Goal: Transaction & Acquisition: Purchase product/service

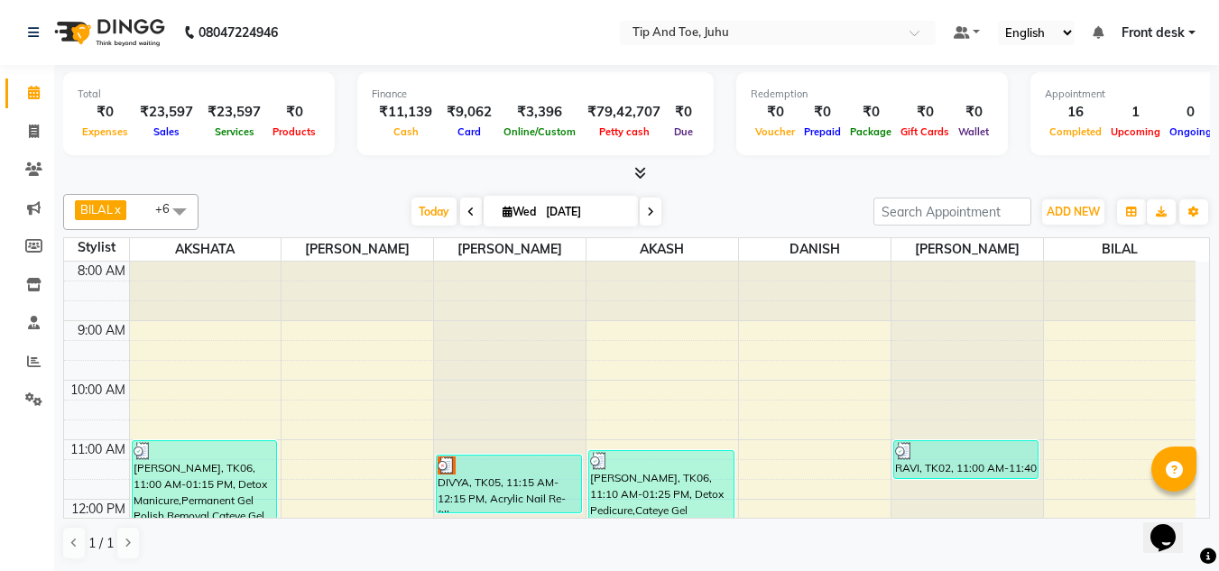
scroll to position [451, 0]
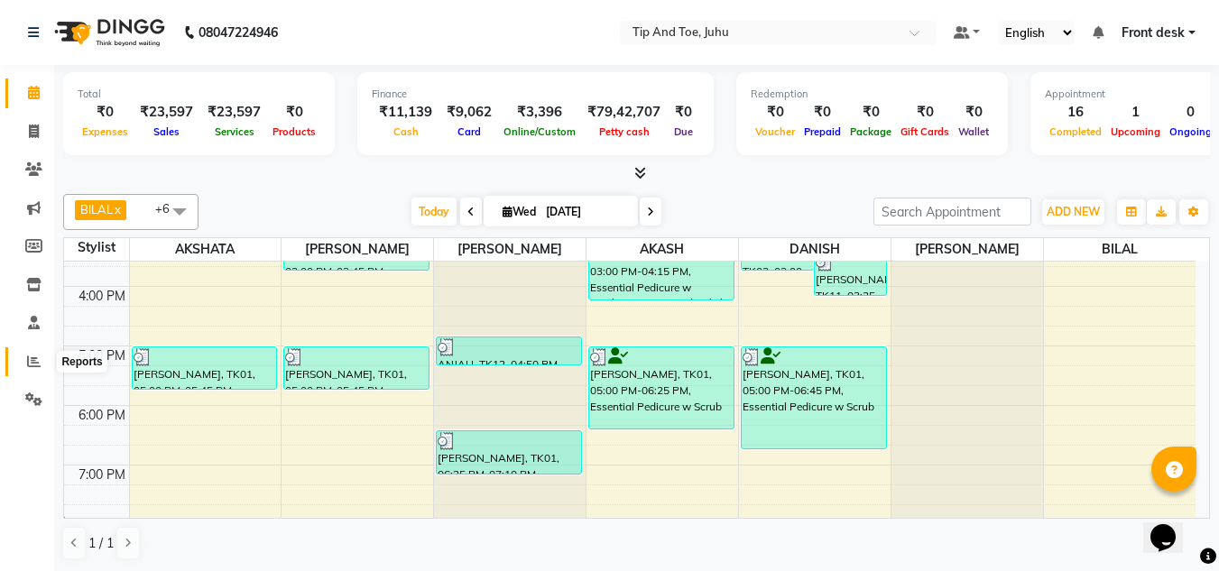
click at [32, 364] on icon at bounding box center [34, 361] width 14 height 14
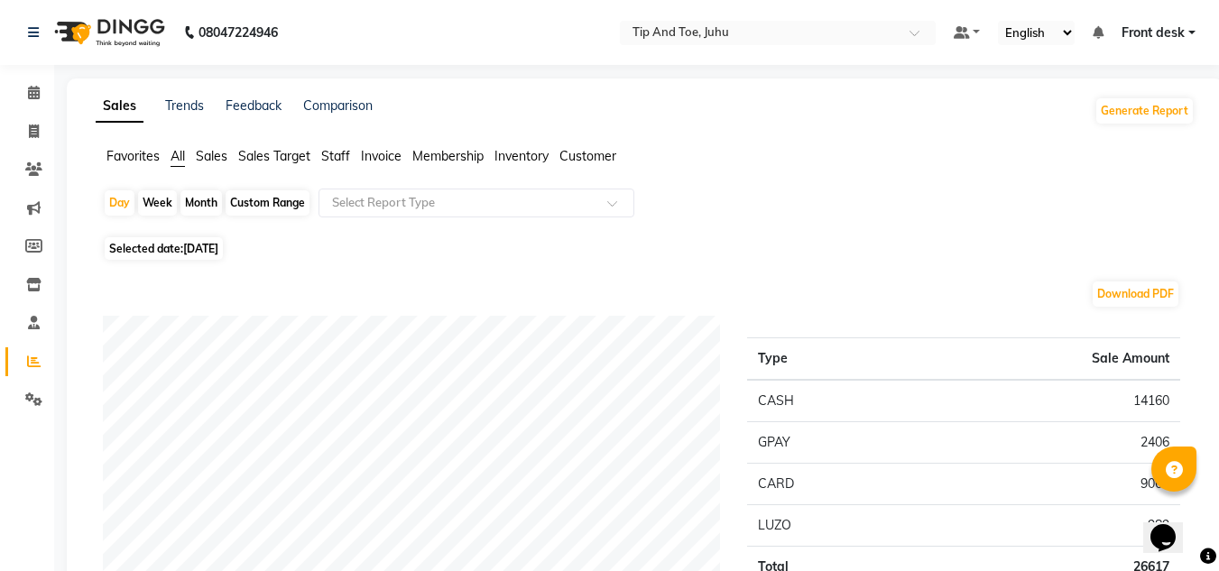
click at [341, 155] on span "Staff" at bounding box center [335, 156] width 29 height 16
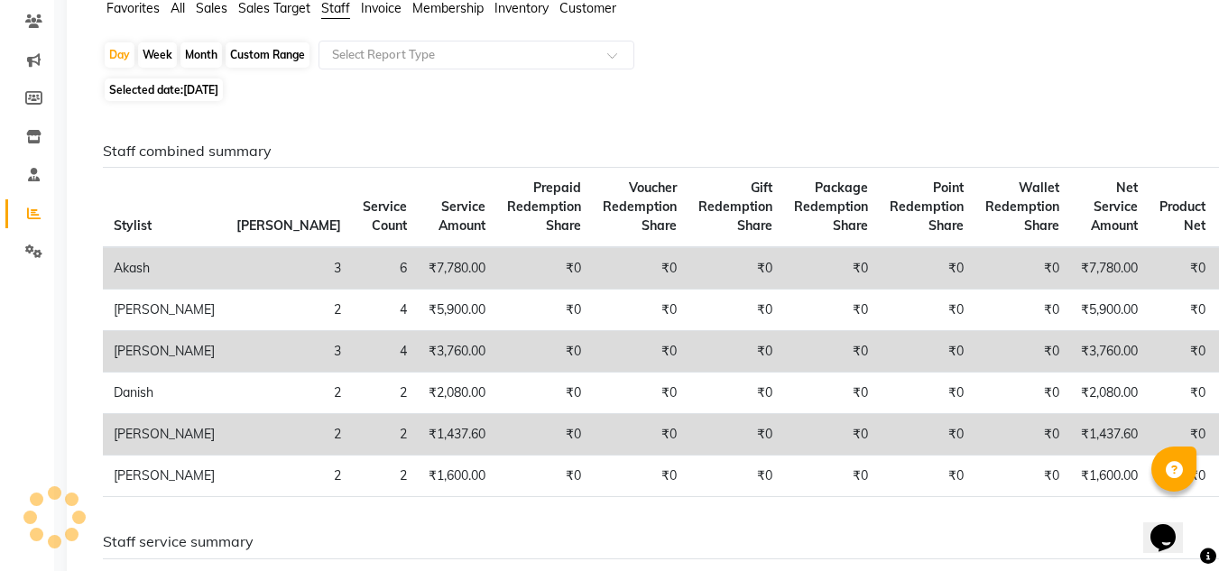
scroll to position [180, 0]
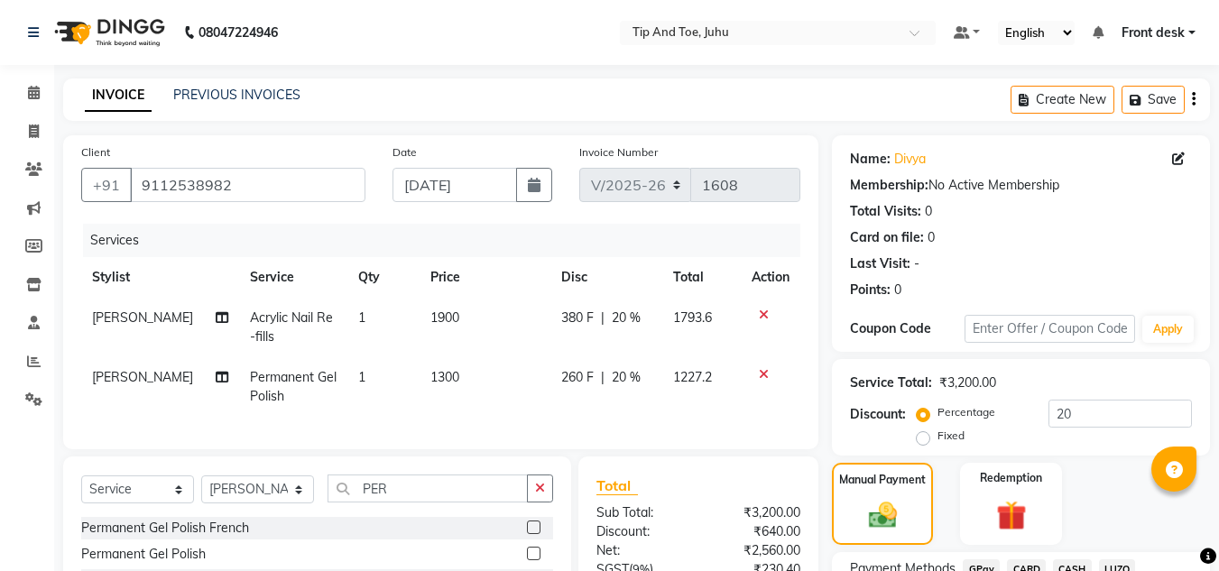
select select "5516"
select select "service"
select select "87956"
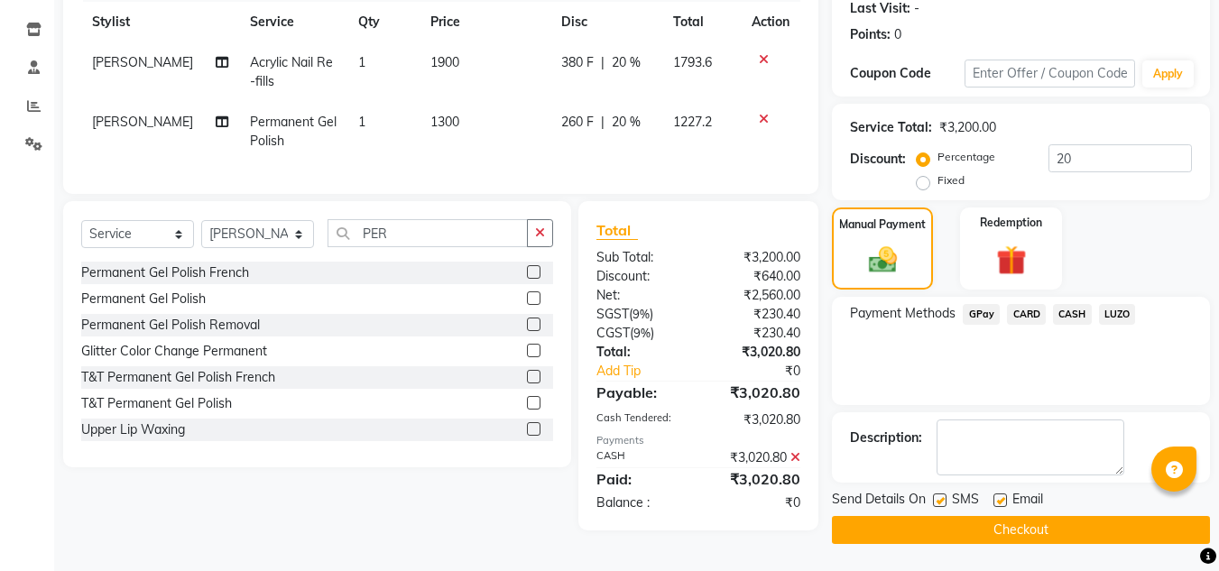
drag, startPoint x: 940, startPoint y: 502, endPoint x: 988, endPoint y: 505, distance: 47.9
click at [945, 502] on label at bounding box center [940, 500] width 14 height 14
click at [944, 502] on input "checkbox" at bounding box center [939, 501] width 12 height 12
checkbox input "false"
click at [1003, 500] on label at bounding box center [1000, 500] width 14 height 14
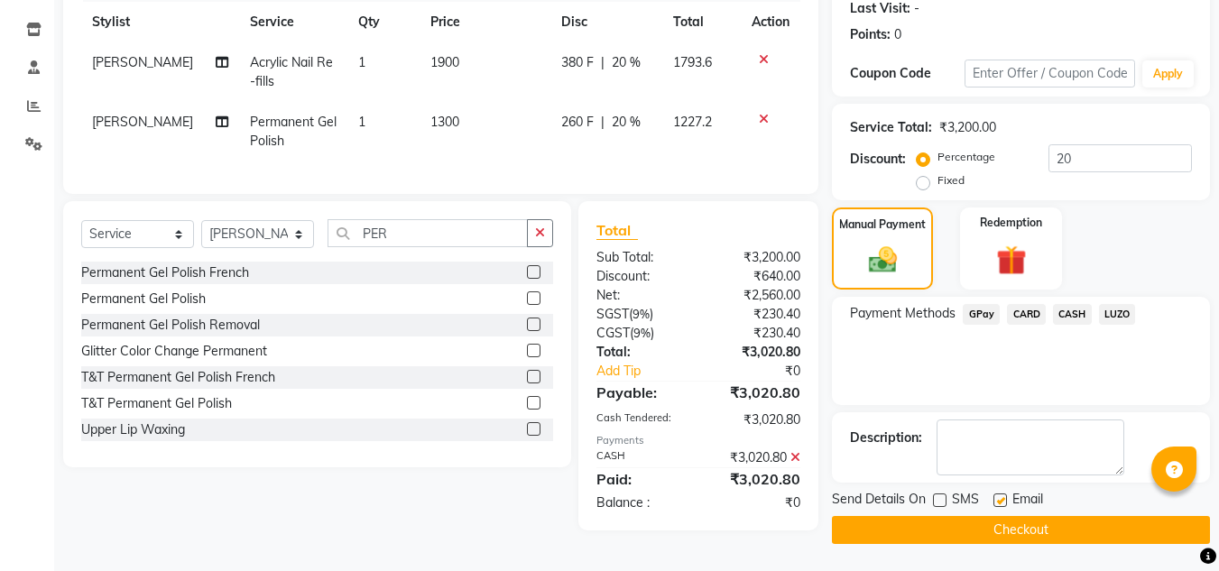
click at [1003, 500] on input "checkbox" at bounding box center [999, 501] width 12 height 12
checkbox input "false"
click at [1006, 522] on button "Checkout" at bounding box center [1021, 530] width 378 height 28
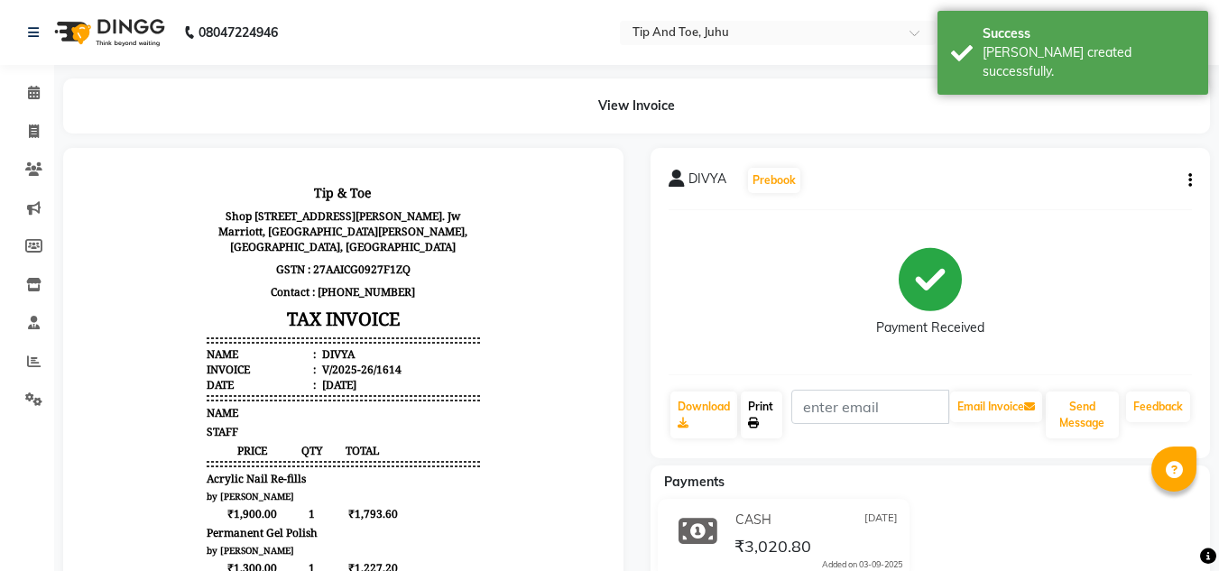
click at [769, 400] on link "Print" at bounding box center [761, 414] width 41 height 47
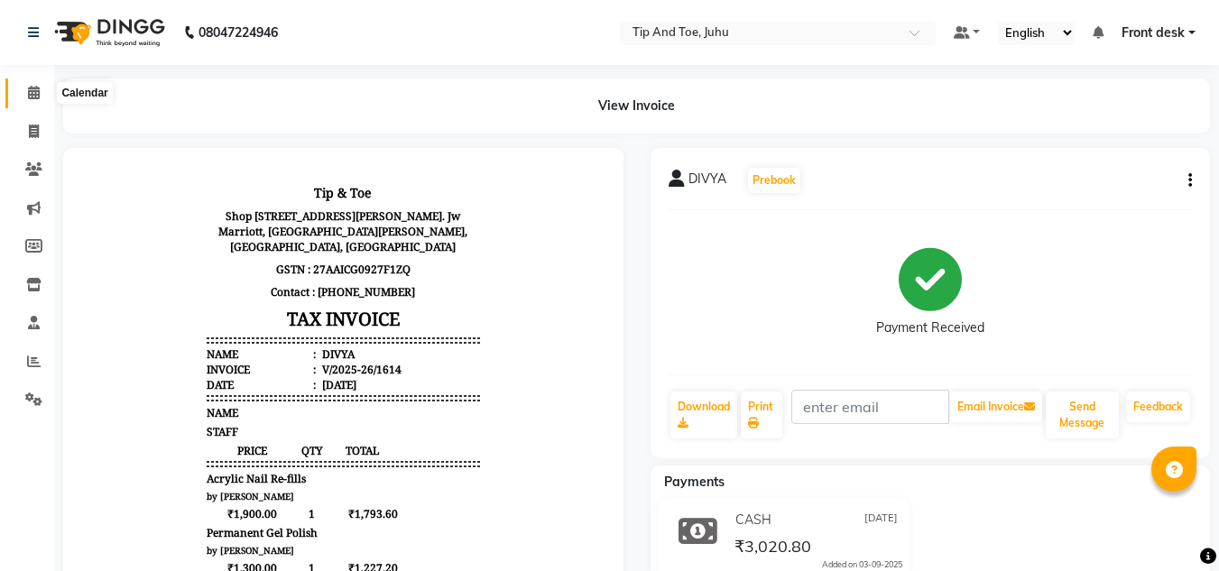
click at [38, 86] on icon at bounding box center [34, 93] width 12 height 14
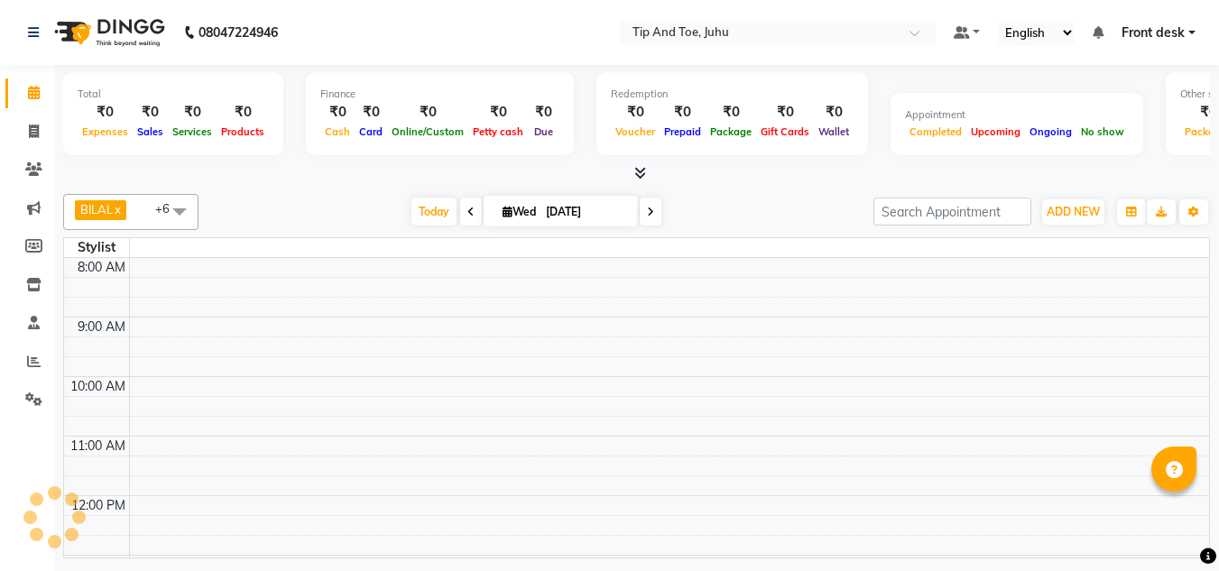
scroll to position [483, 0]
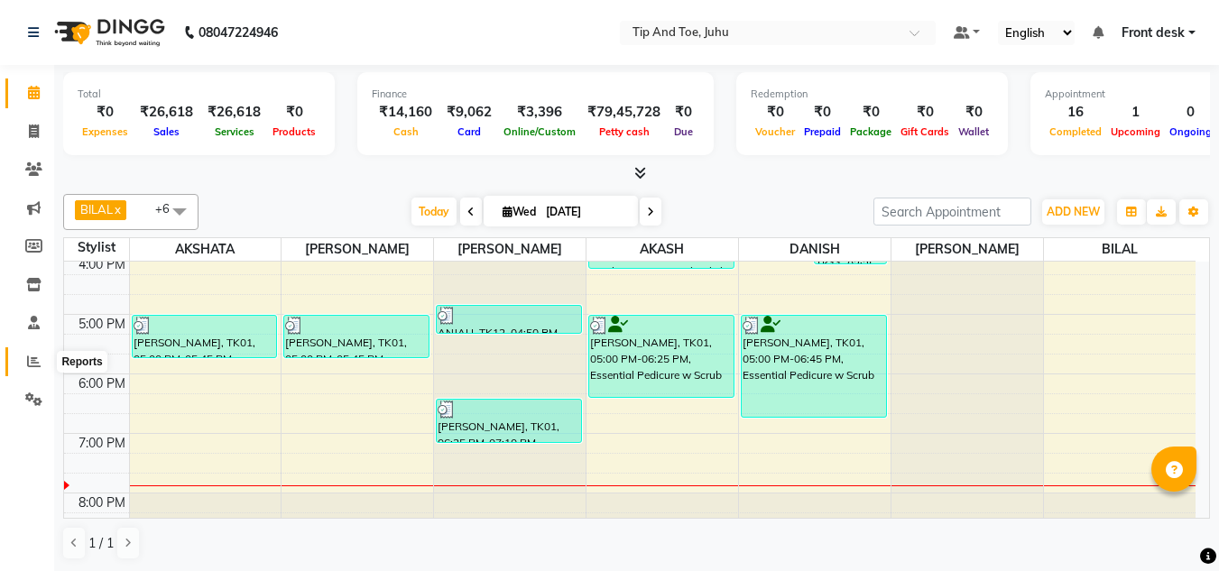
click at [32, 363] on icon at bounding box center [34, 361] width 14 height 14
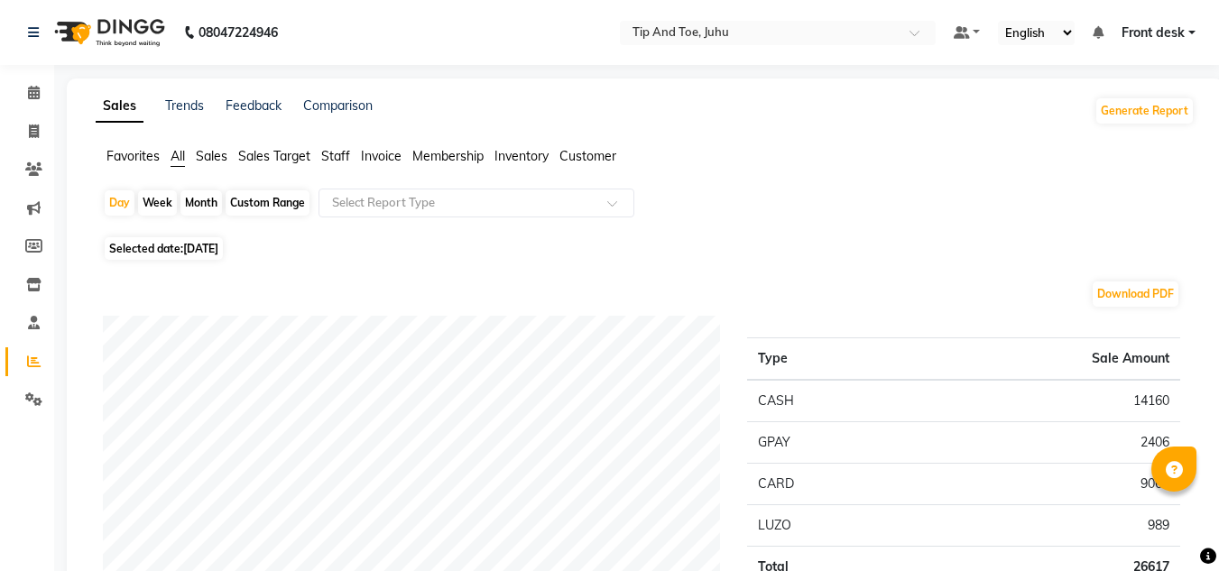
click at [336, 157] on span "Staff" at bounding box center [335, 156] width 29 height 16
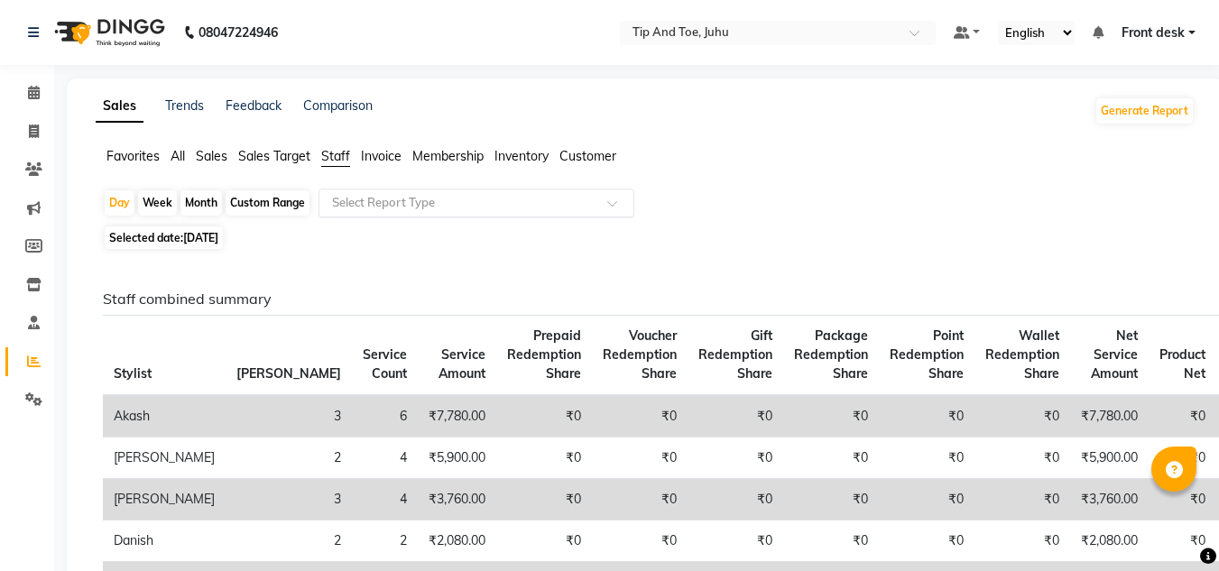
click at [421, 204] on input "text" at bounding box center [458, 203] width 260 height 18
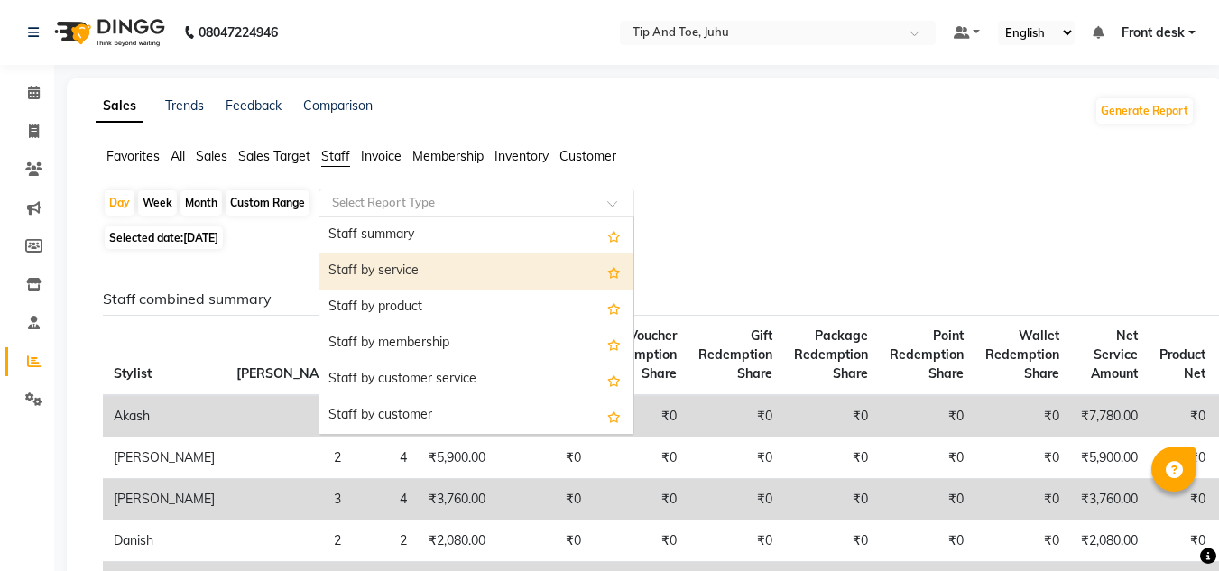
click at [419, 269] on div "Staff by service" at bounding box center [476, 271] width 314 height 36
select select "filtered_report"
select select "csv"
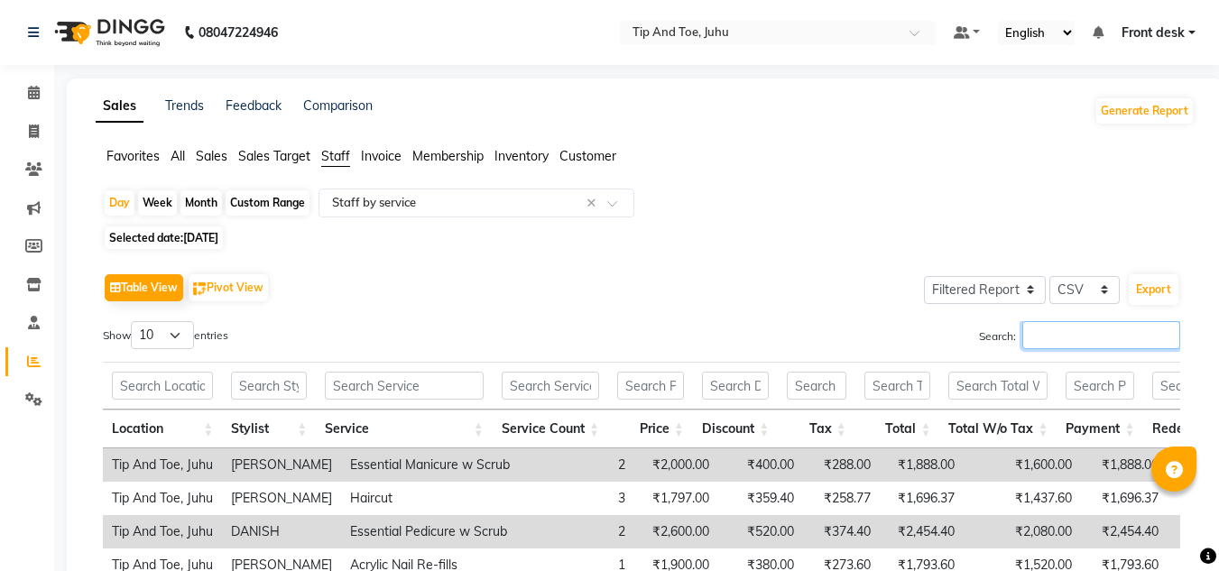
click at [1046, 339] on input "Search:" at bounding box center [1101, 335] width 158 height 28
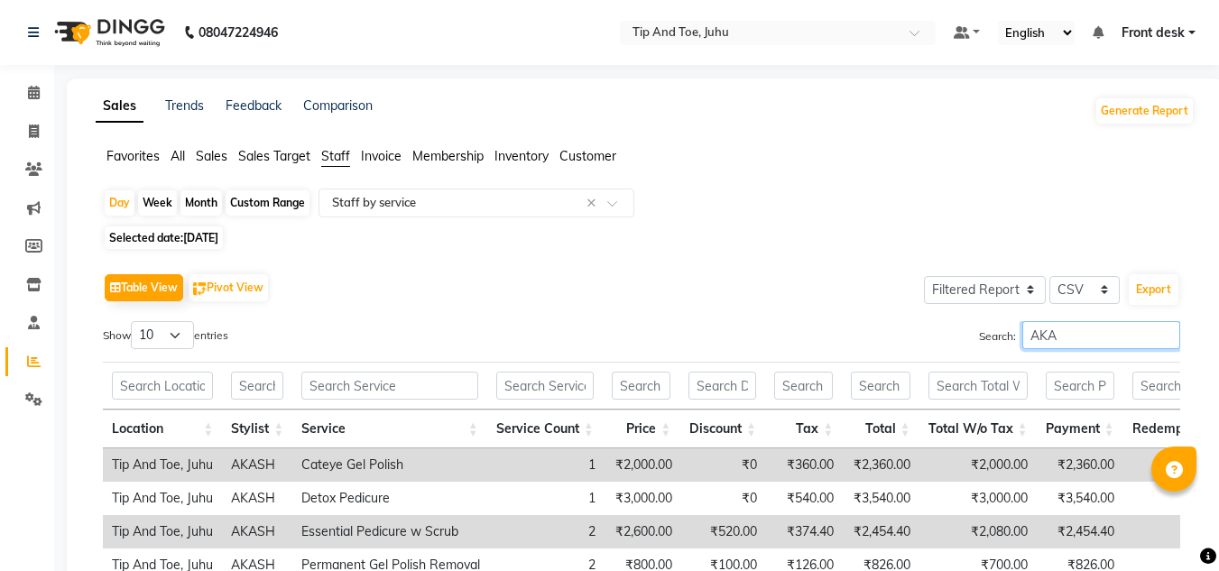
scroll to position [174, 0]
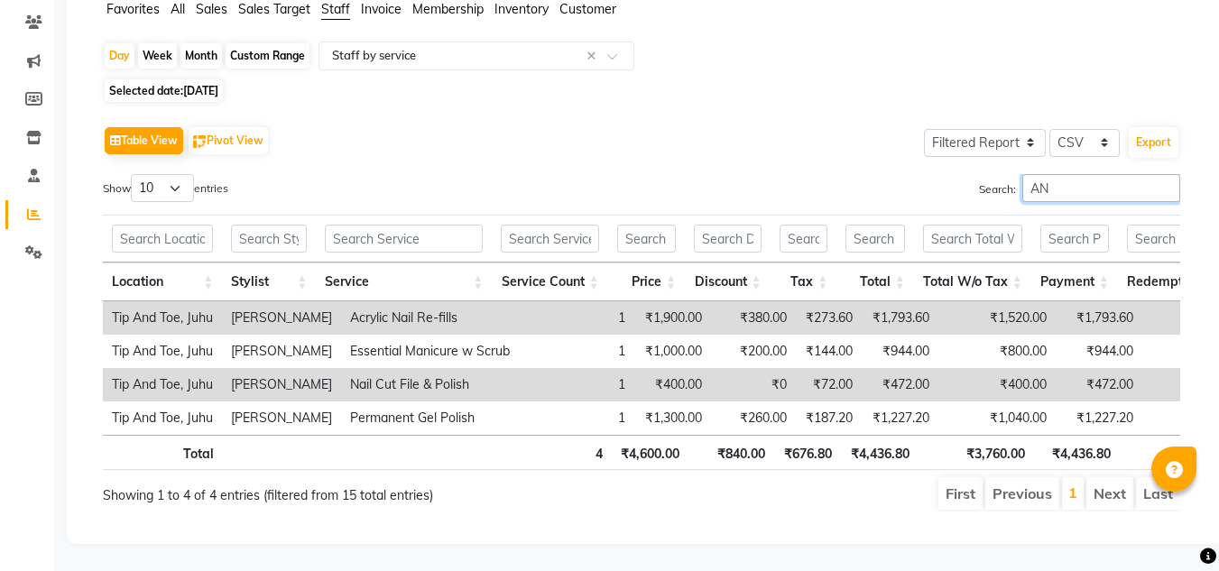
type input "A"
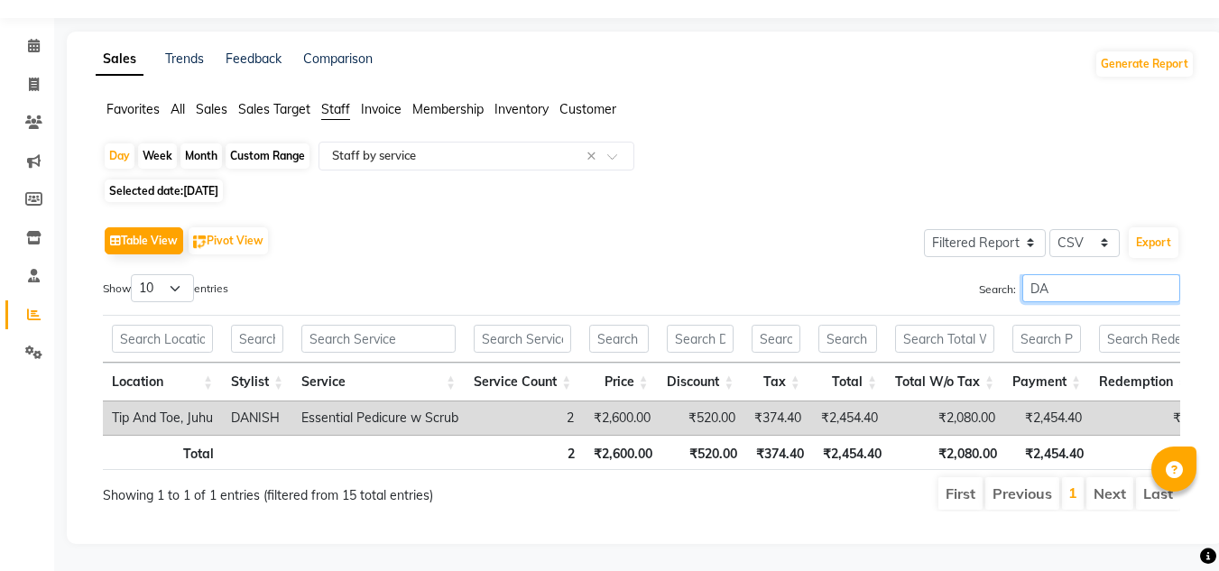
scroll to position [74, 0]
type input "D"
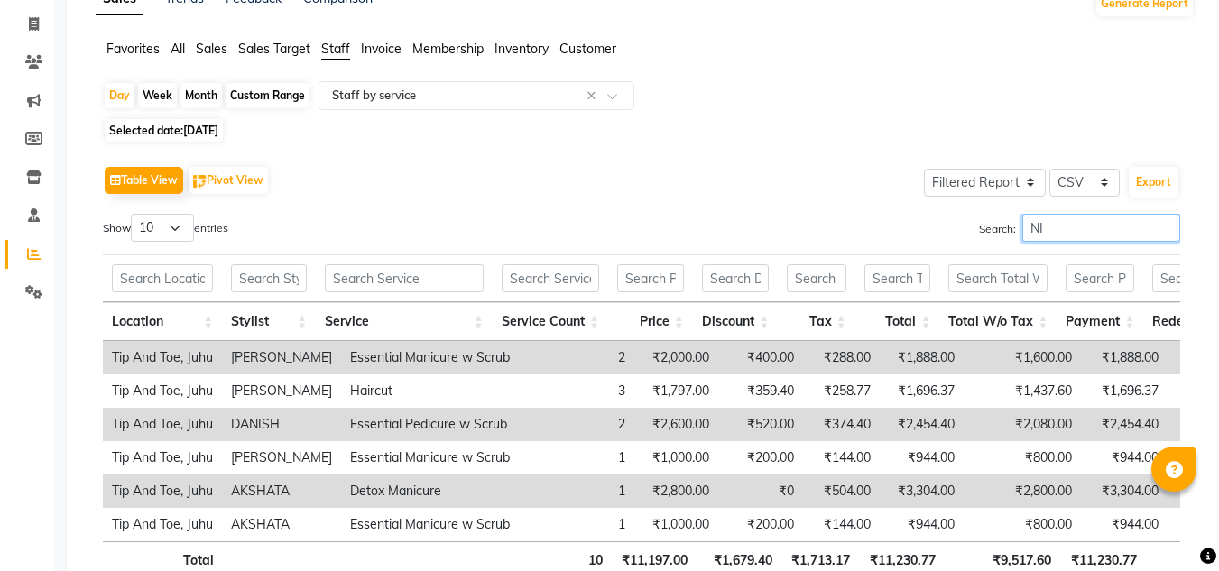
scroll to position [174, 0]
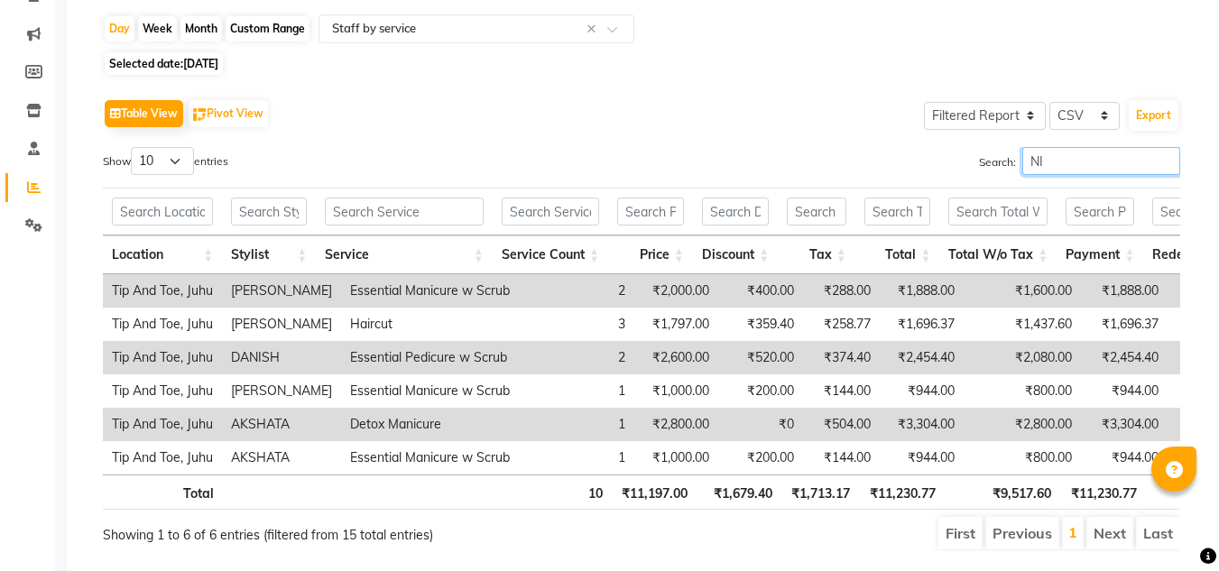
type input "N"
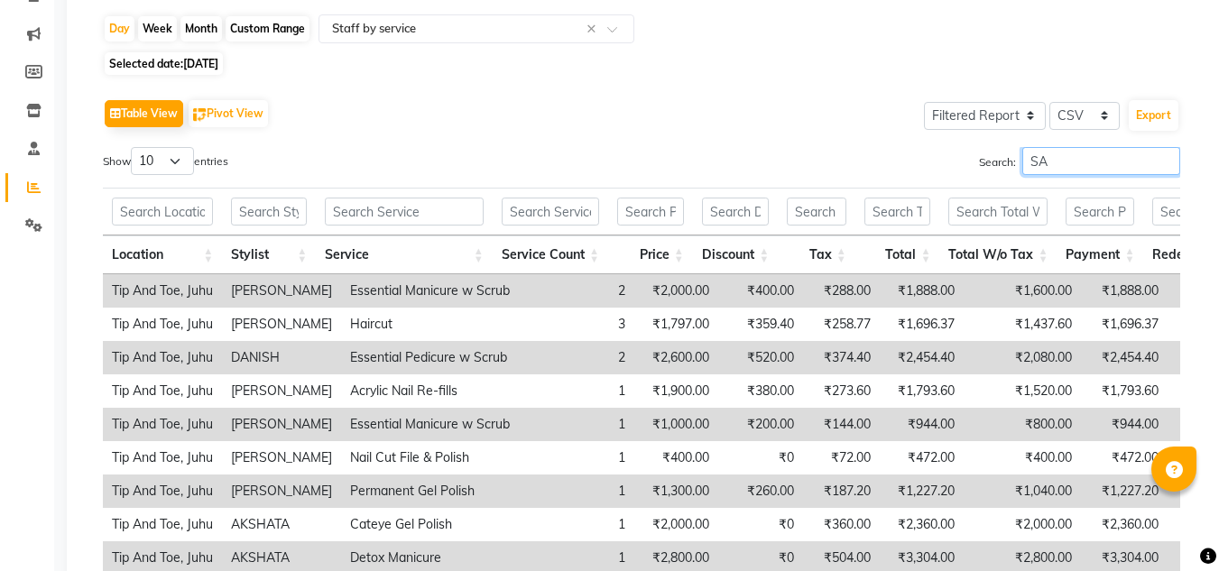
scroll to position [74, 0]
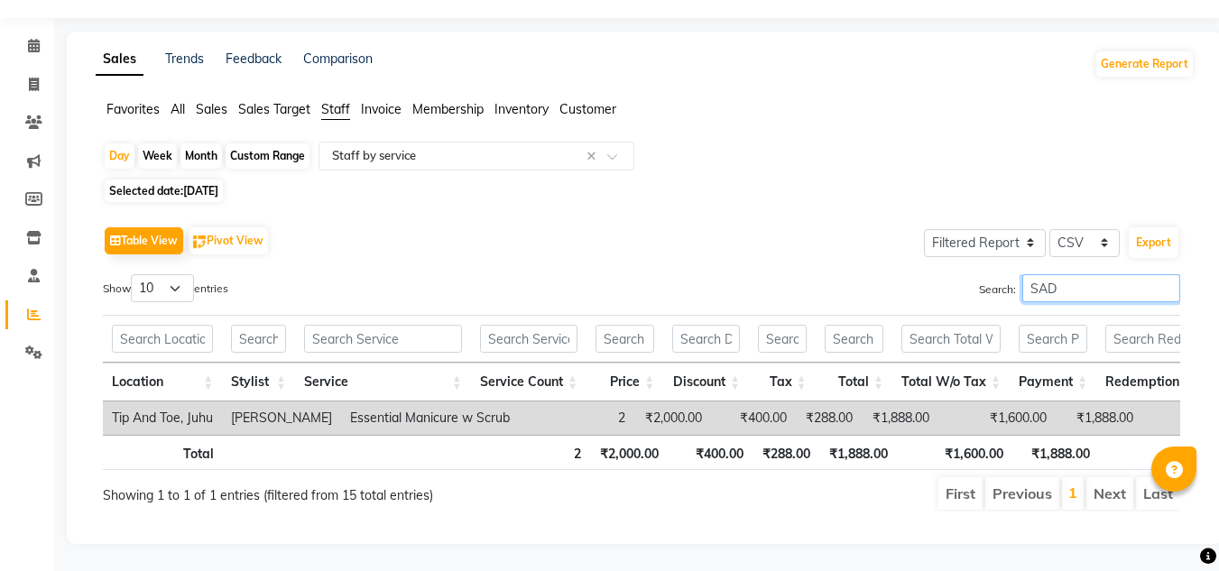
type input "[PERSON_NAME]"
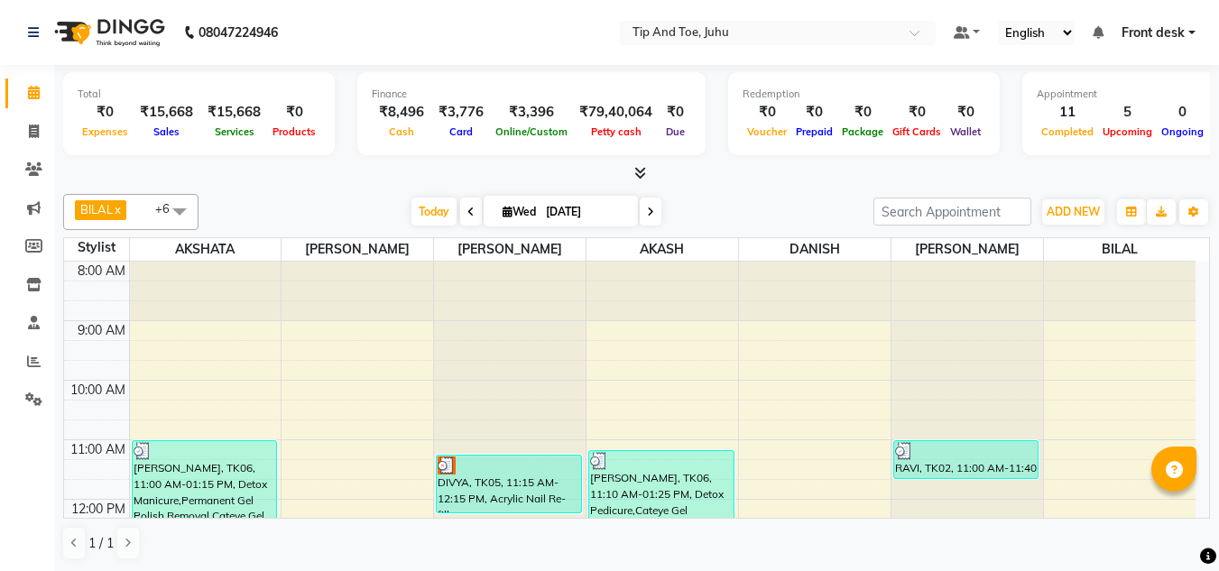
scroll to position [517, 0]
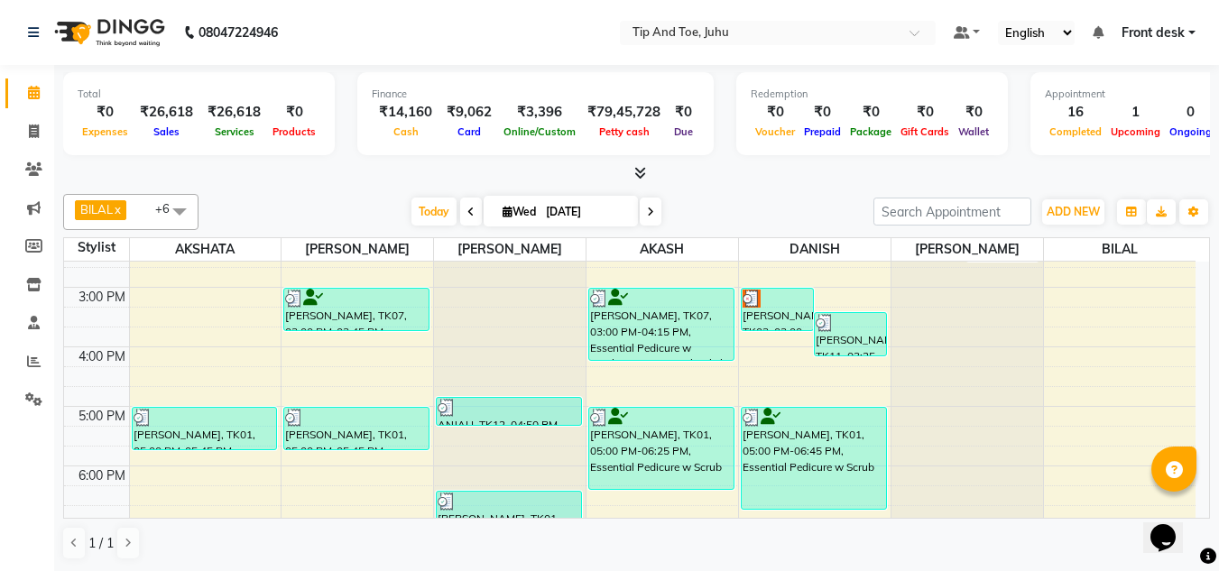
scroll to position [451, 0]
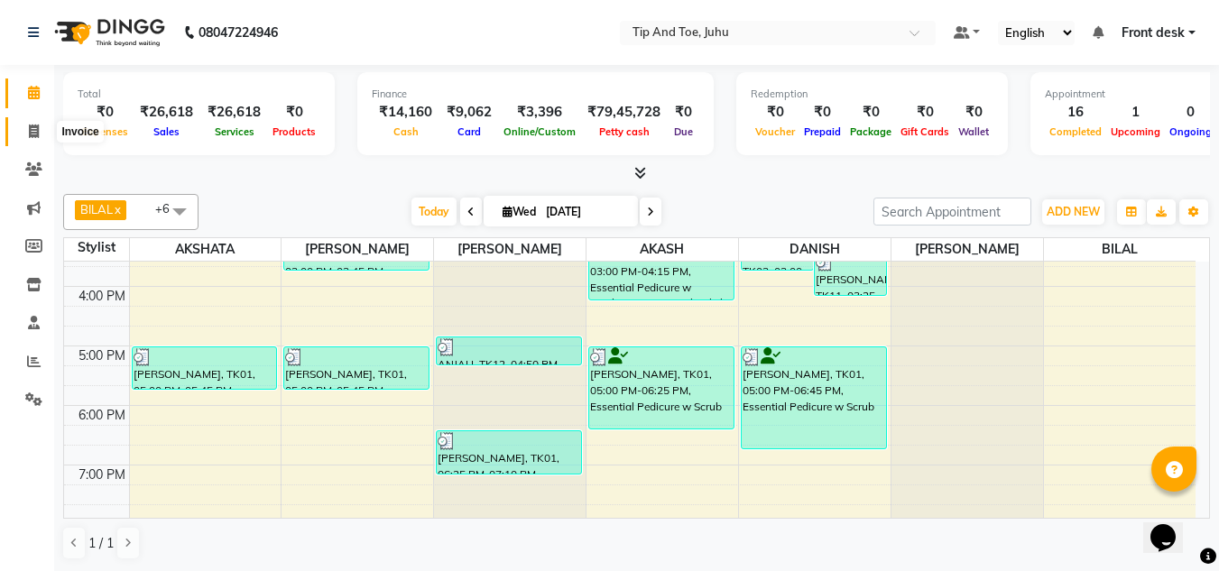
click at [26, 132] on span at bounding box center [34, 132] width 32 height 21
select select "5516"
select select "service"
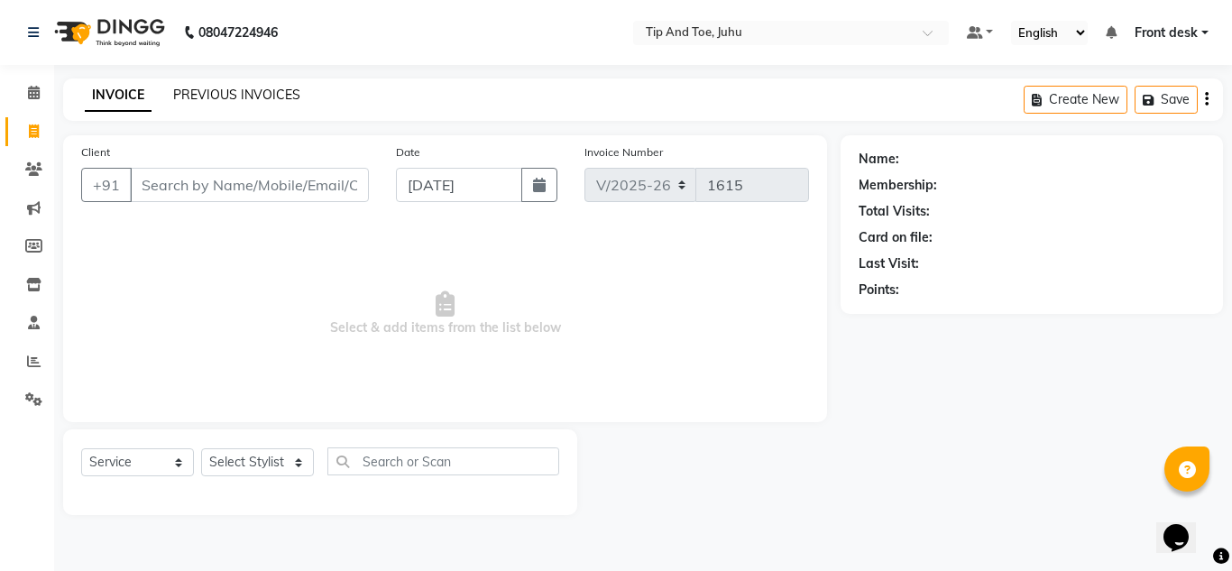
click at [229, 97] on link "PREVIOUS INVOICES" at bounding box center [236, 95] width 127 height 16
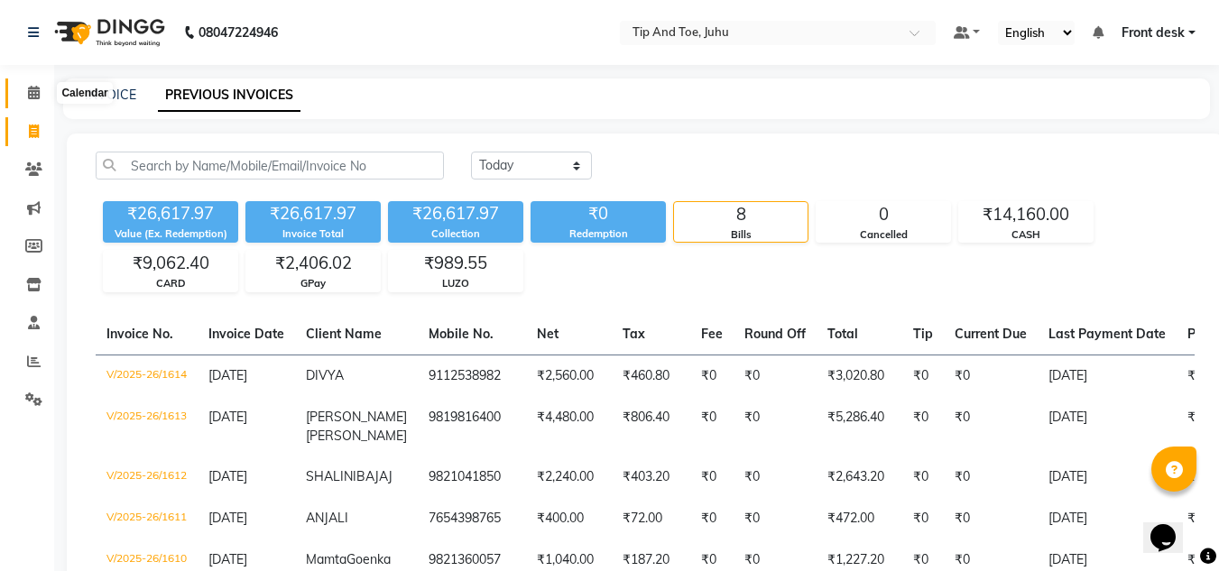
click at [33, 84] on span at bounding box center [34, 93] width 32 height 21
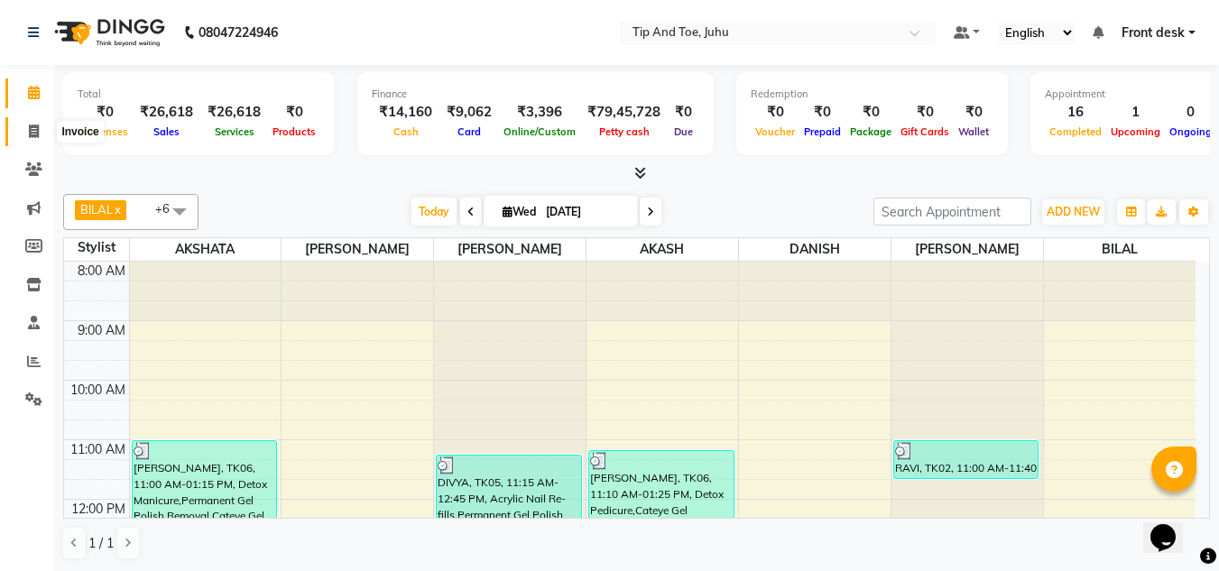
click at [29, 126] on icon at bounding box center [34, 131] width 10 height 14
select select "5516"
select select "service"
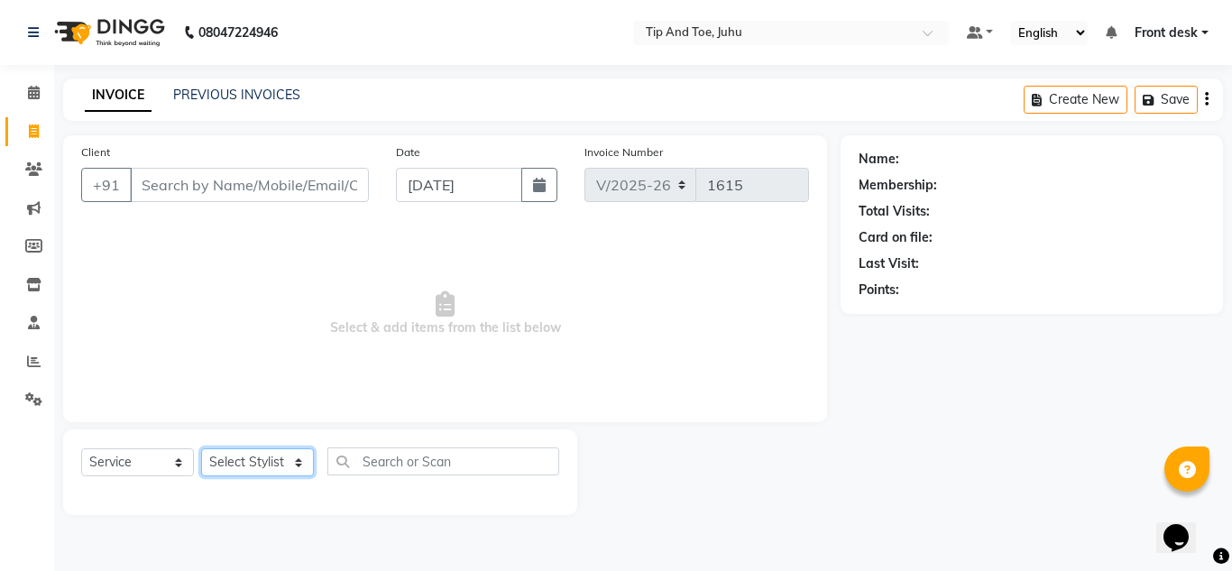
click at [233, 461] on select "Select Stylist AJAY UTKAR AKASH AKSHATA Angeli kharei AZHAR BILAL DANISH DHANSH…" at bounding box center [257, 462] width 113 height 28
select select "50579"
click at [201, 448] on select "Select Stylist AJAY UTKAR AKASH AKSHATA Angeli kharei AZHAR BILAL DANISH DHANSH…" at bounding box center [257, 462] width 113 height 28
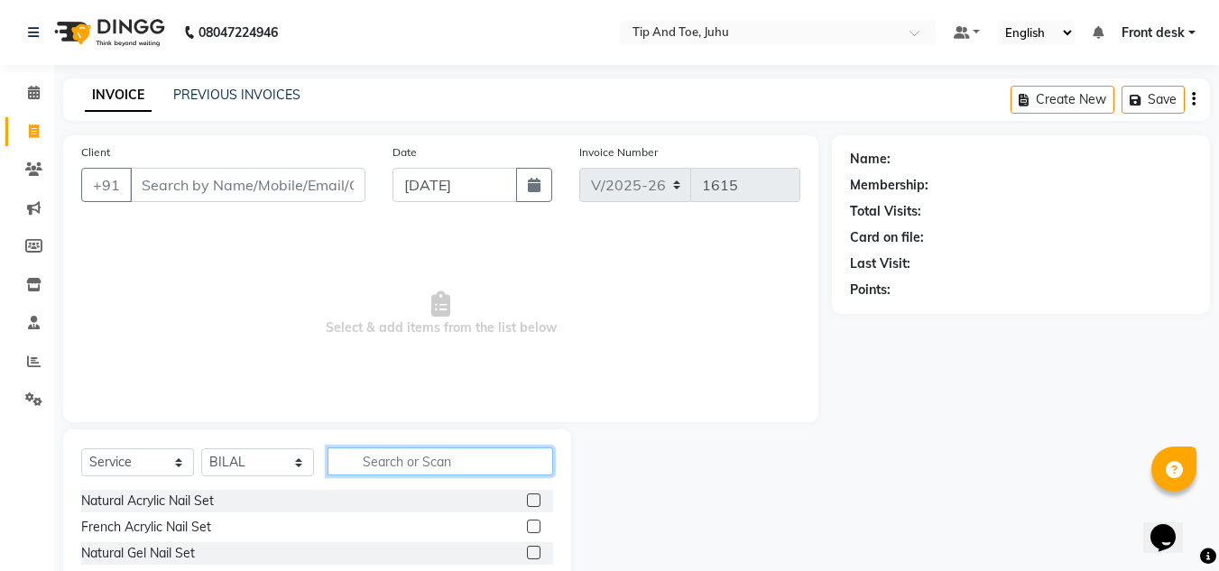
click at [446, 466] on input "text" at bounding box center [440, 461] width 226 height 28
type input "HAIRCUT"
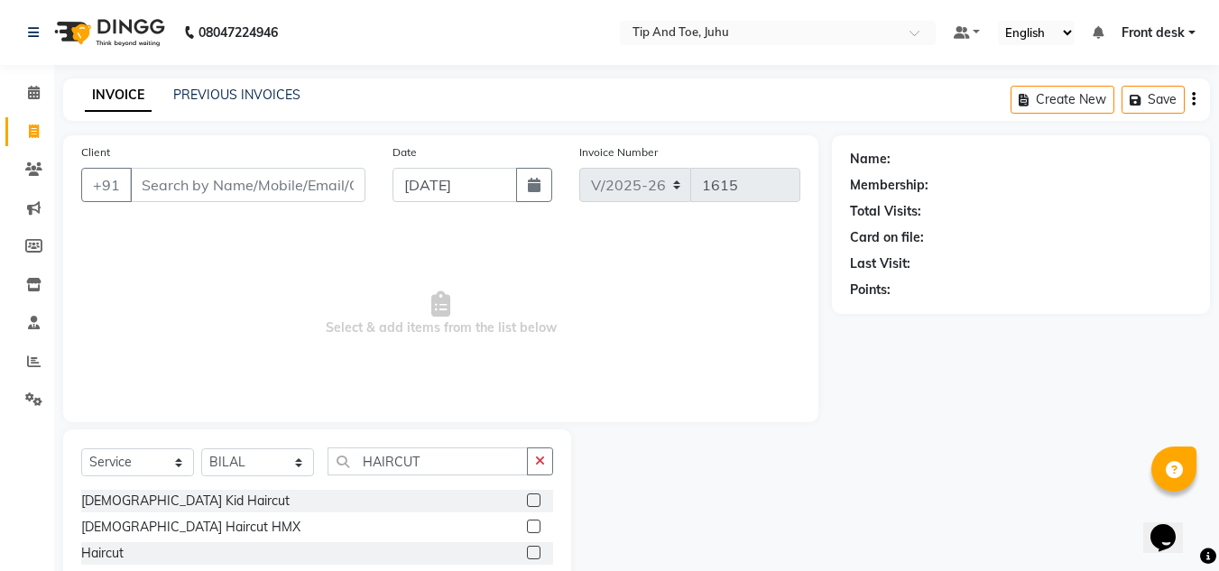
click at [527, 550] on label at bounding box center [534, 553] width 14 height 14
click at [527, 550] on input "checkbox" at bounding box center [533, 554] width 12 height 12
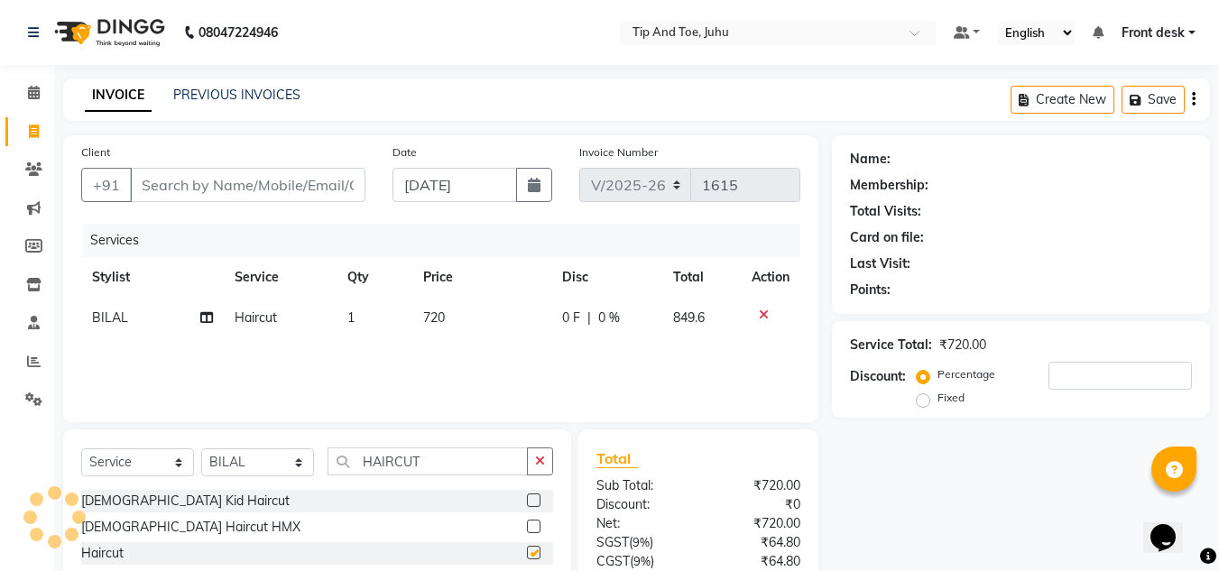
checkbox input "false"
click at [445, 311] on td "720" at bounding box center [482, 318] width 140 height 41
select select "50579"
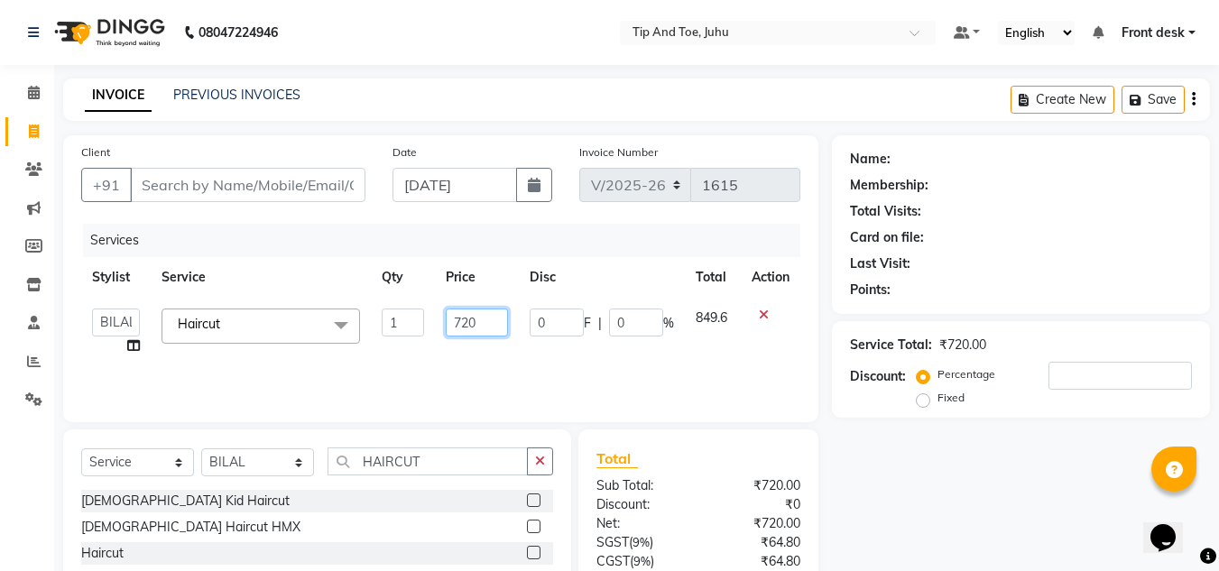
click at [487, 329] on input "720" at bounding box center [477, 322] width 62 height 28
type input "799"
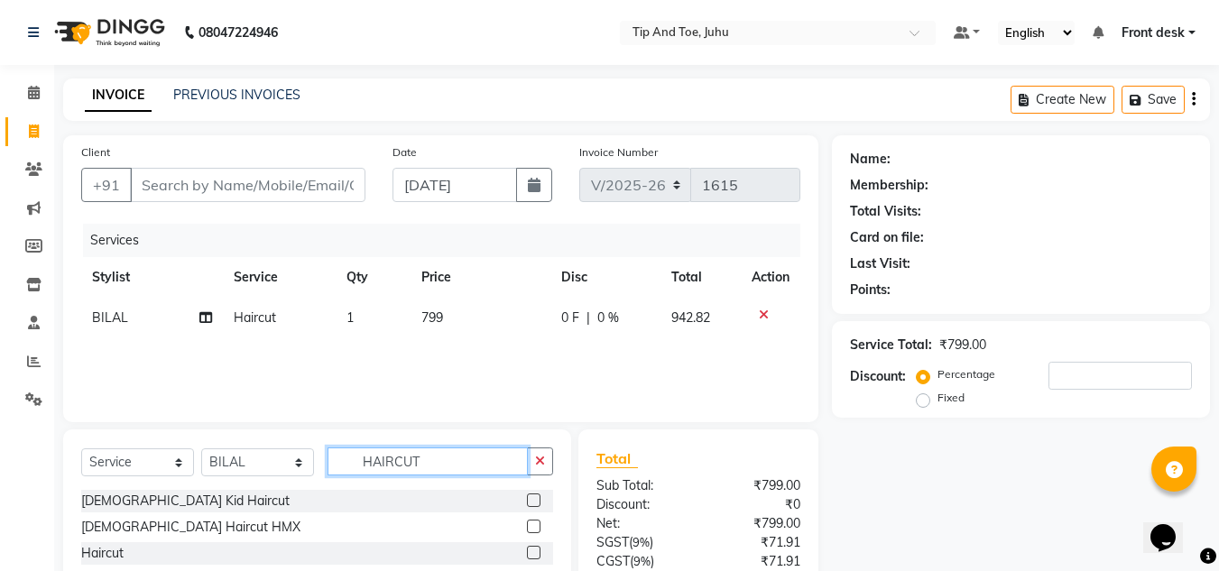
click at [429, 457] on input "HAIRCUT" at bounding box center [427, 461] width 200 height 28
type input "H"
type input "BEARD"
click at [527, 526] on label at bounding box center [534, 527] width 14 height 14
click at [527, 526] on input "checkbox" at bounding box center [533, 527] width 12 height 12
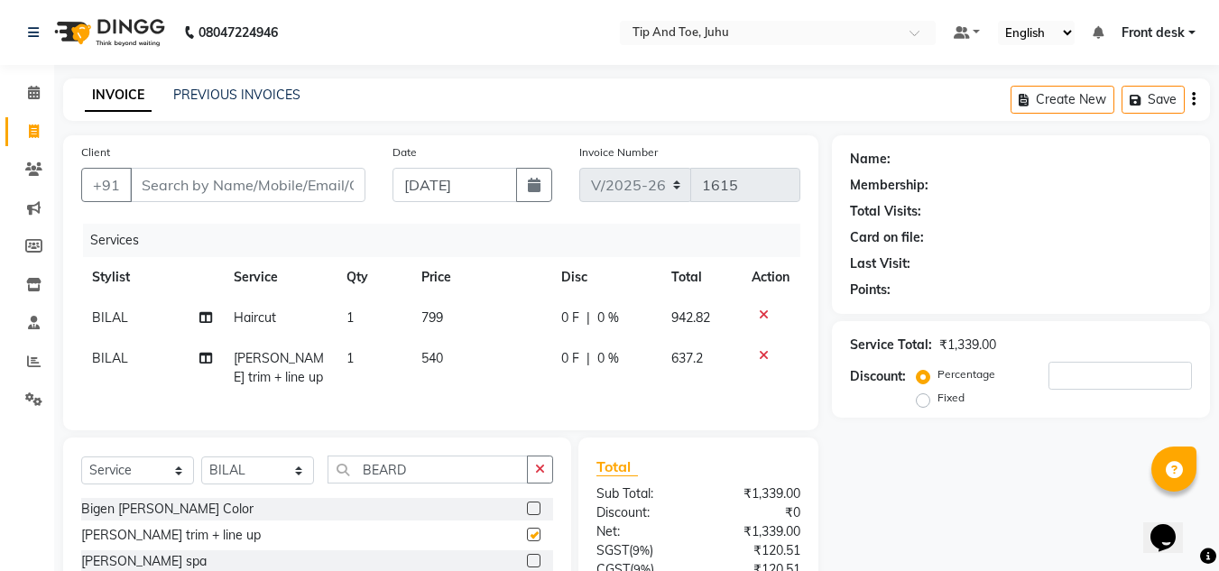
checkbox input "false"
click at [437, 356] on span "540" at bounding box center [432, 358] width 22 height 16
select select "50579"
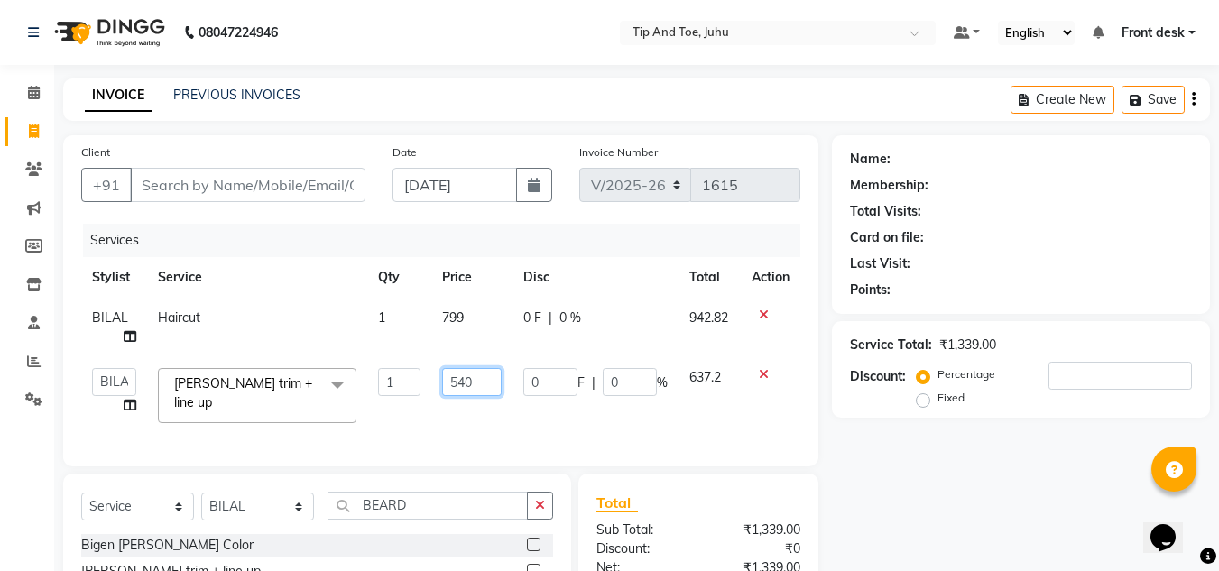
click at [485, 381] on input "540" at bounding box center [472, 382] width 60 height 28
type input "550"
click at [950, 435] on div "Name: Membership: Total Visits: Card on file: Last Visit: Points: Service Total…" at bounding box center [1027, 437] width 391 height 604
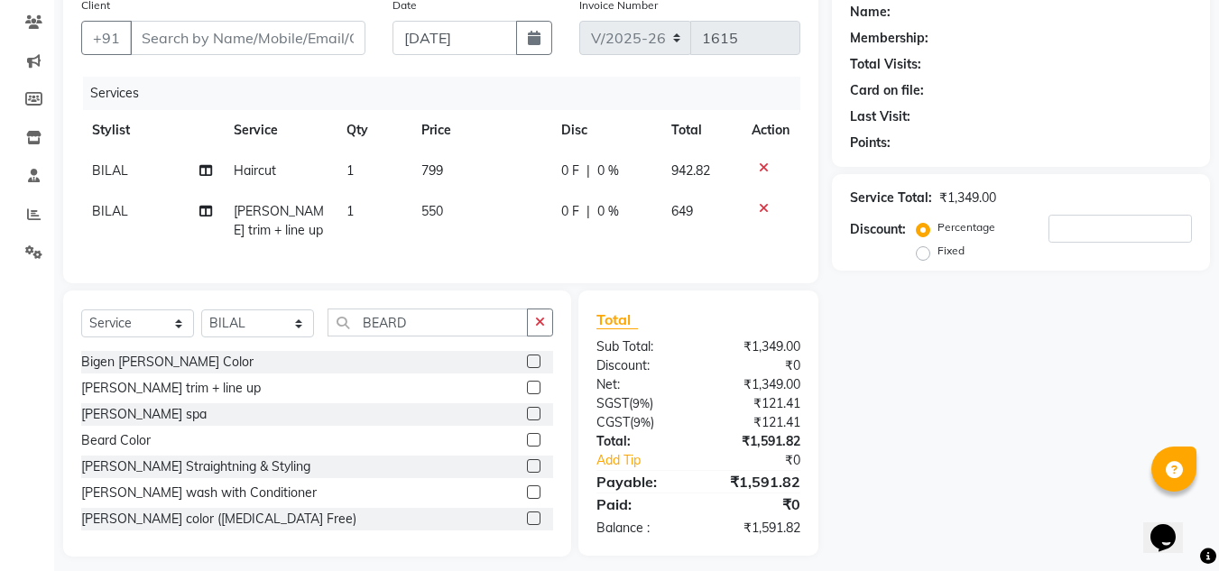
scroll to position [173, 0]
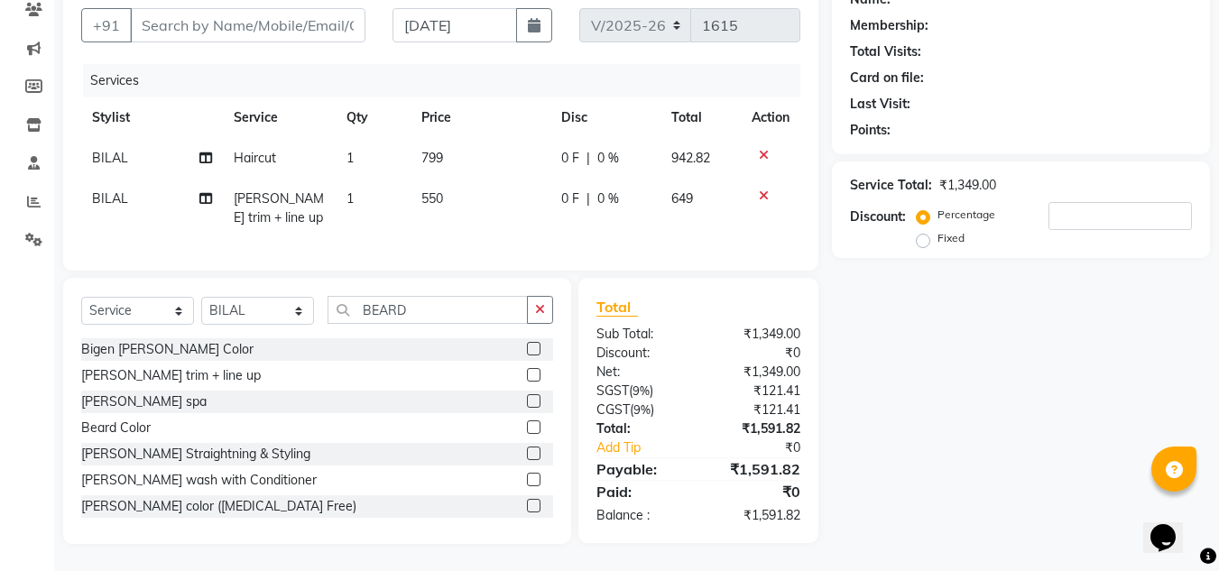
click at [438, 179] on td "550" at bounding box center [479, 209] width 139 height 60
select select "50579"
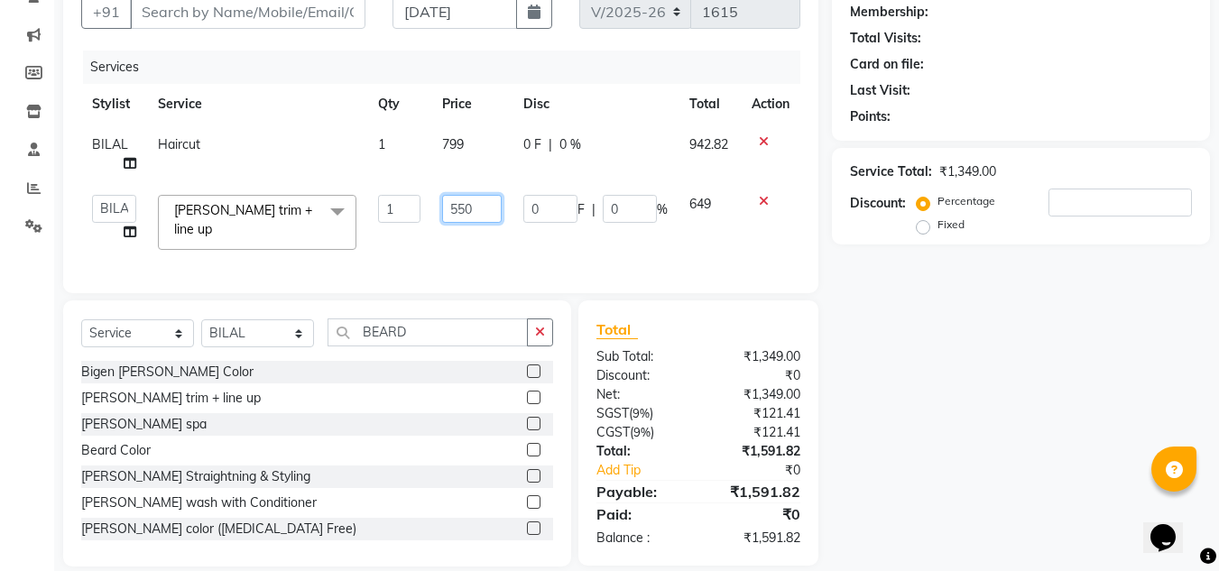
click at [485, 208] on input "550" at bounding box center [472, 209] width 60 height 28
type input "500"
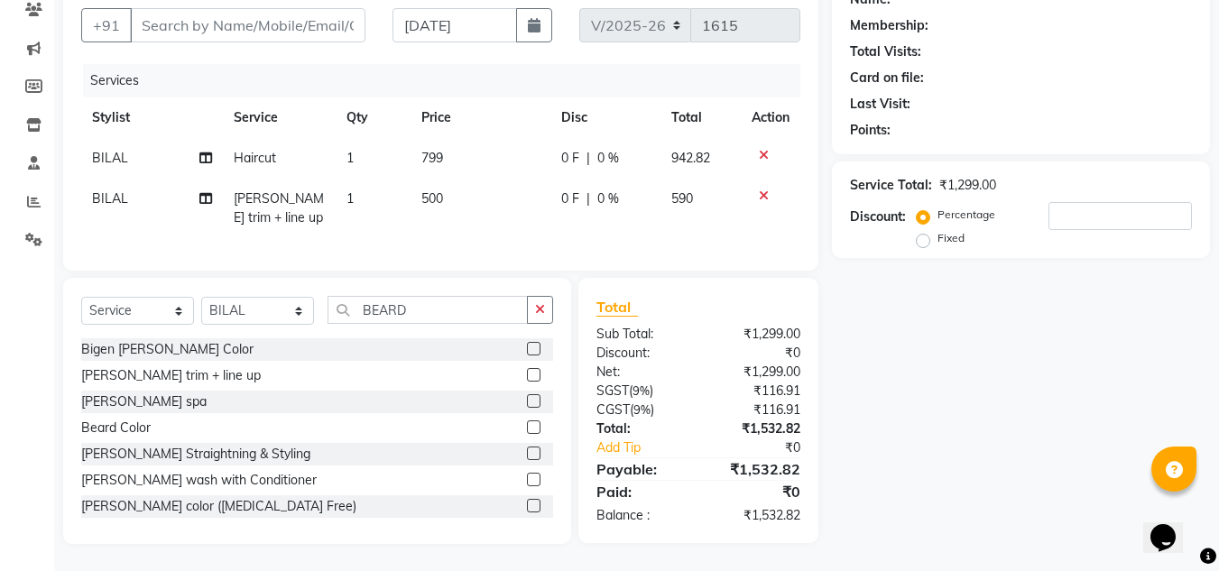
click at [972, 329] on div "Name: Membership: Total Visits: Card on file: Last Visit: Points: Service Total…" at bounding box center [1027, 260] width 391 height 568
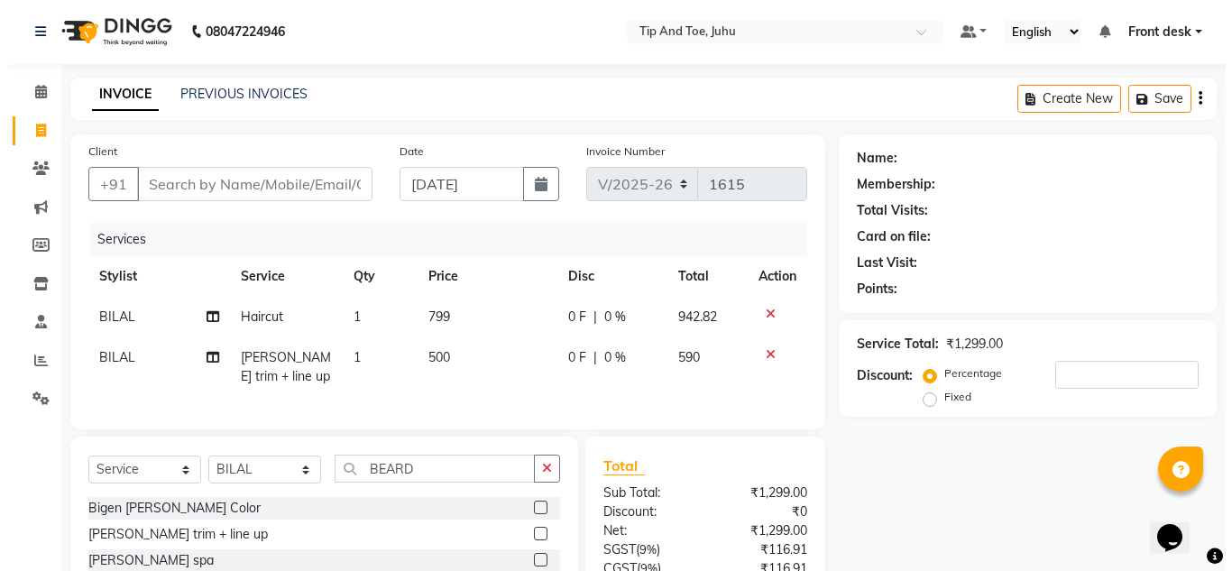
scroll to position [0, 0]
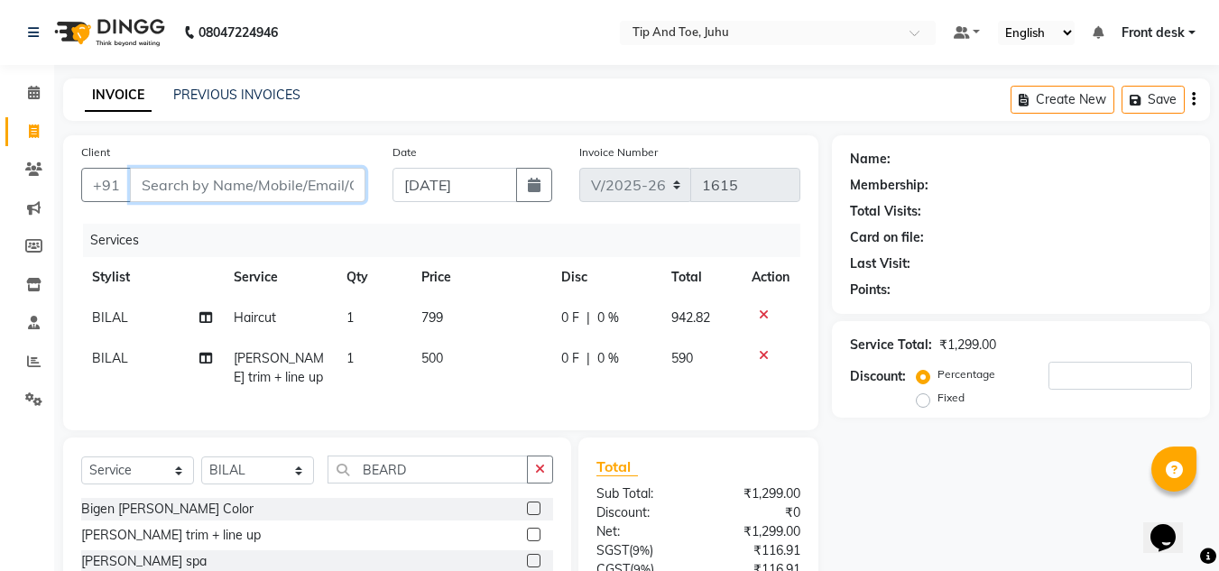
click at [235, 174] on input "Client" at bounding box center [247, 185] width 235 height 34
type input "9"
type input "0"
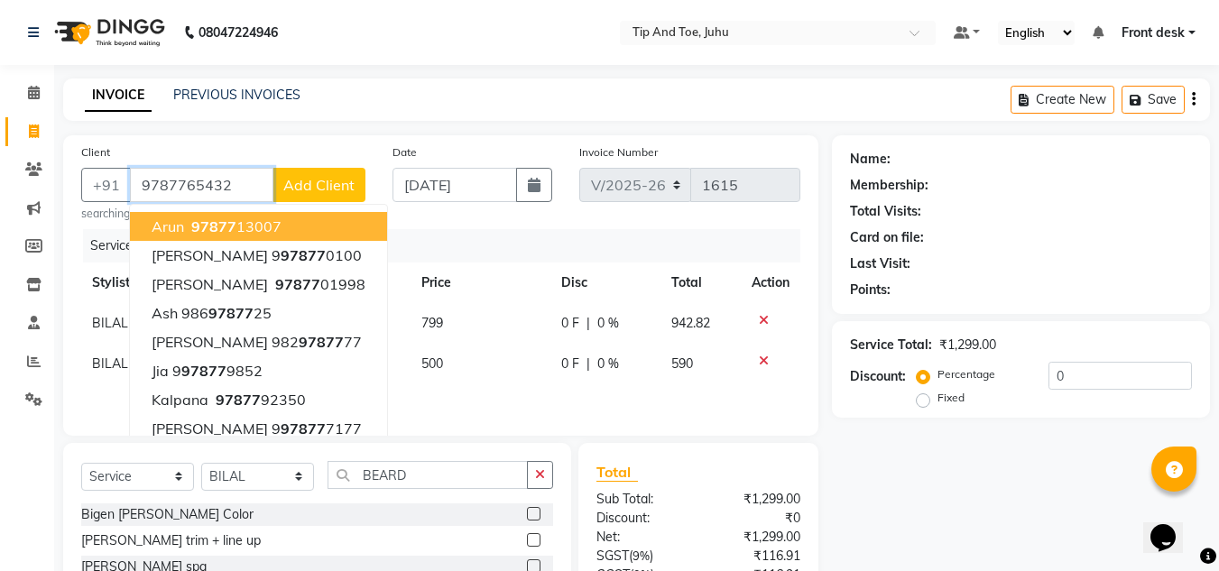
type input "9787765432"
click at [281, 191] on button "Add Client" at bounding box center [318, 185] width 93 height 34
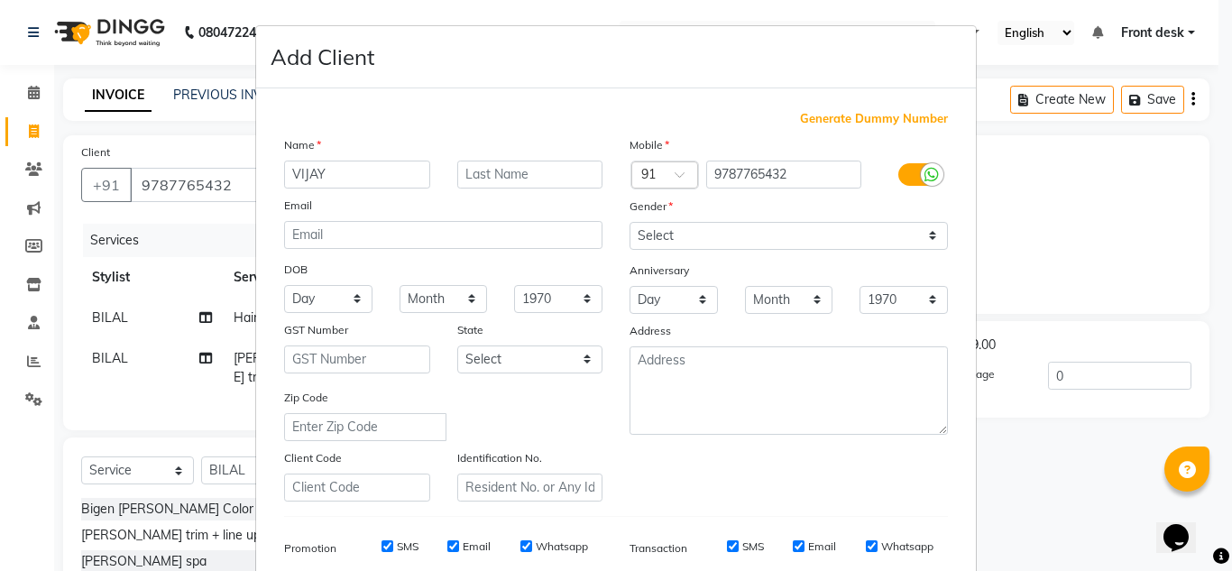
type input "VIJAY"
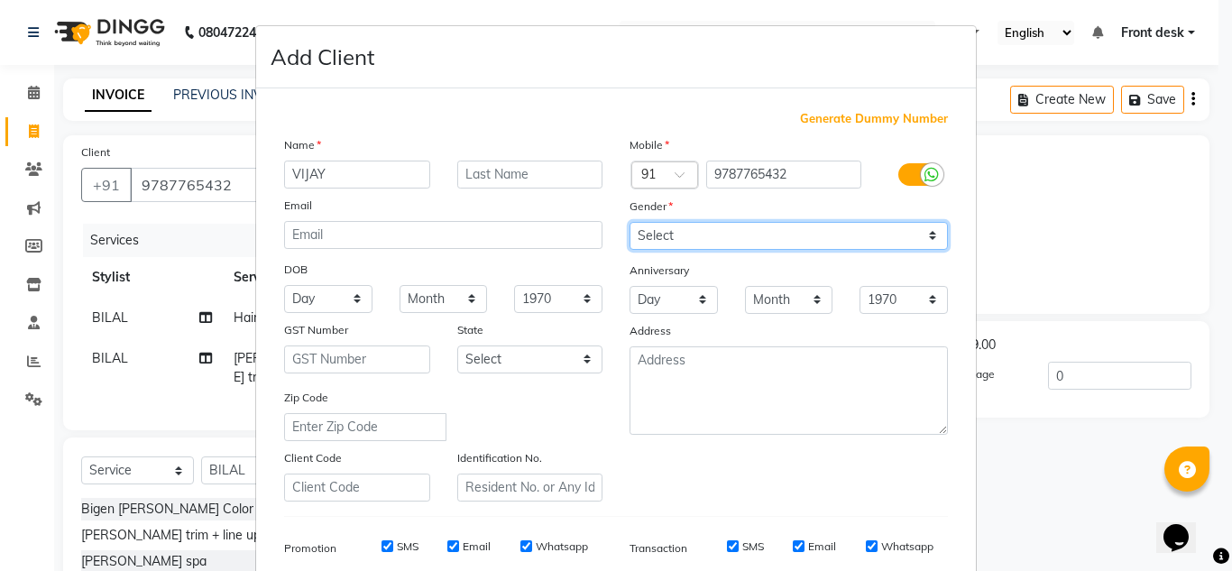
click at [763, 240] on select "Select Male Female Other Prefer Not To Say" at bounding box center [789, 236] width 318 height 28
select select "male"
click at [630, 222] on select "Select Male Female Other Prefer Not To Say" at bounding box center [789, 236] width 318 height 28
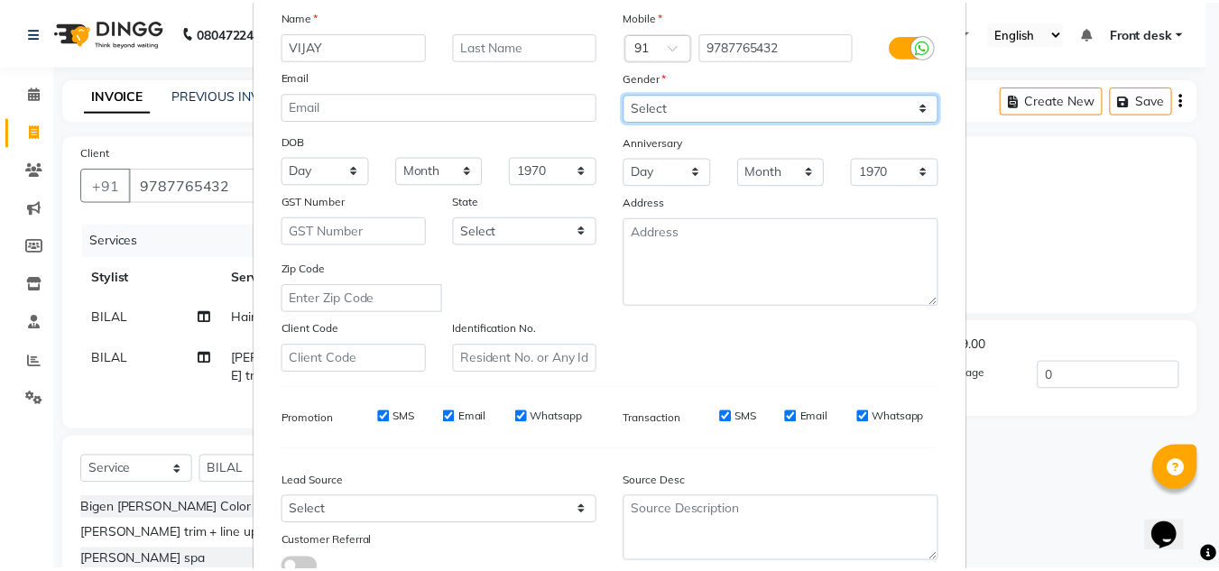
scroll to position [262, 0]
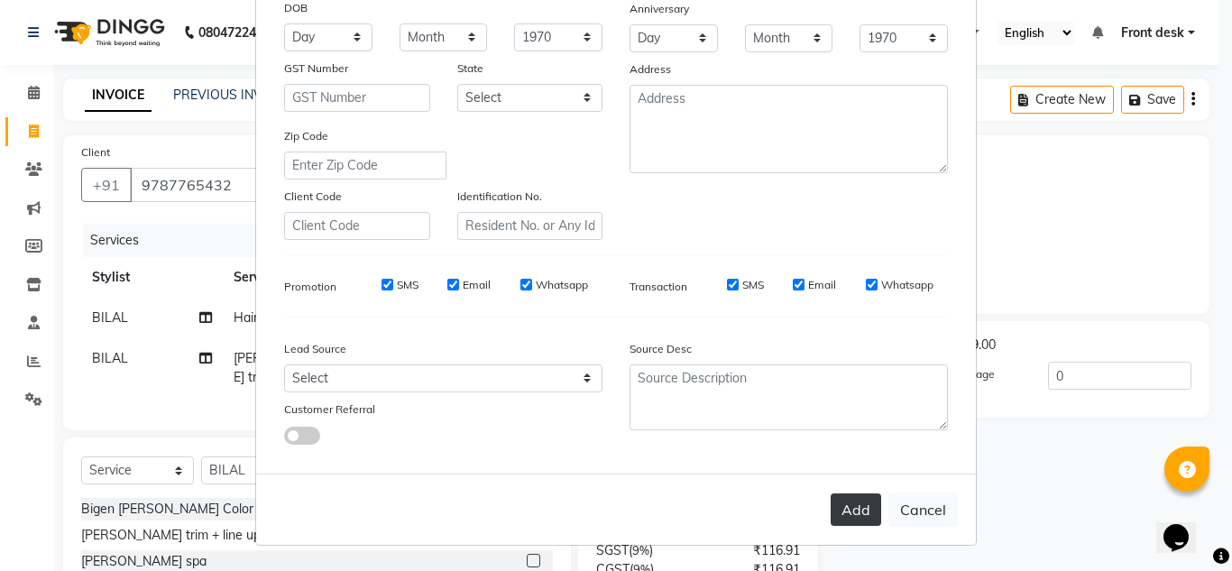
click at [849, 519] on button "Add" at bounding box center [856, 509] width 51 height 32
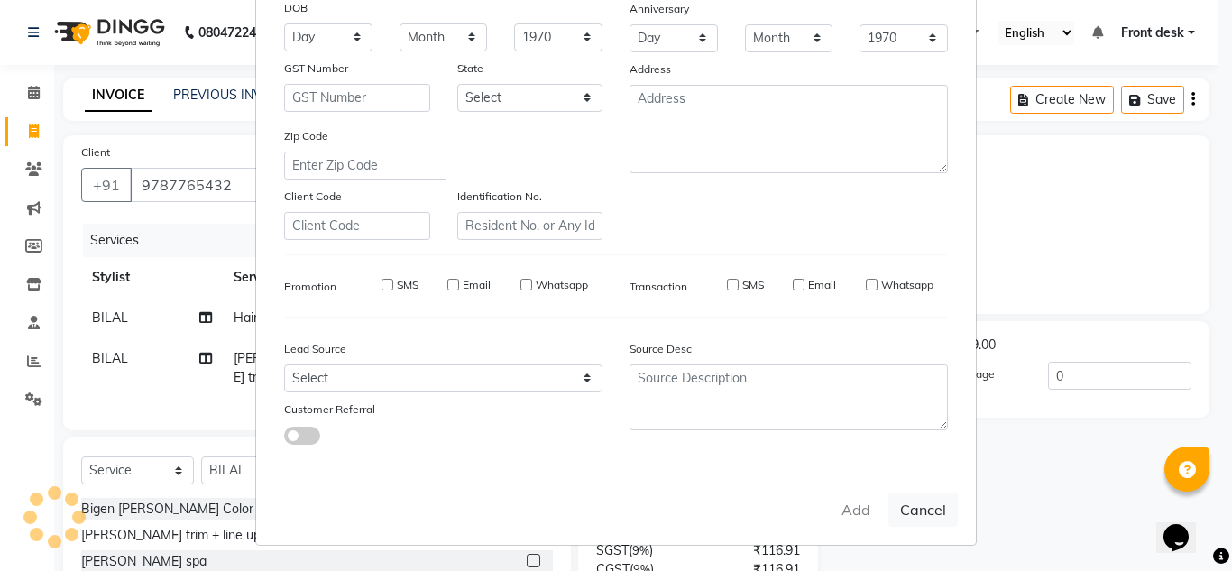
select select
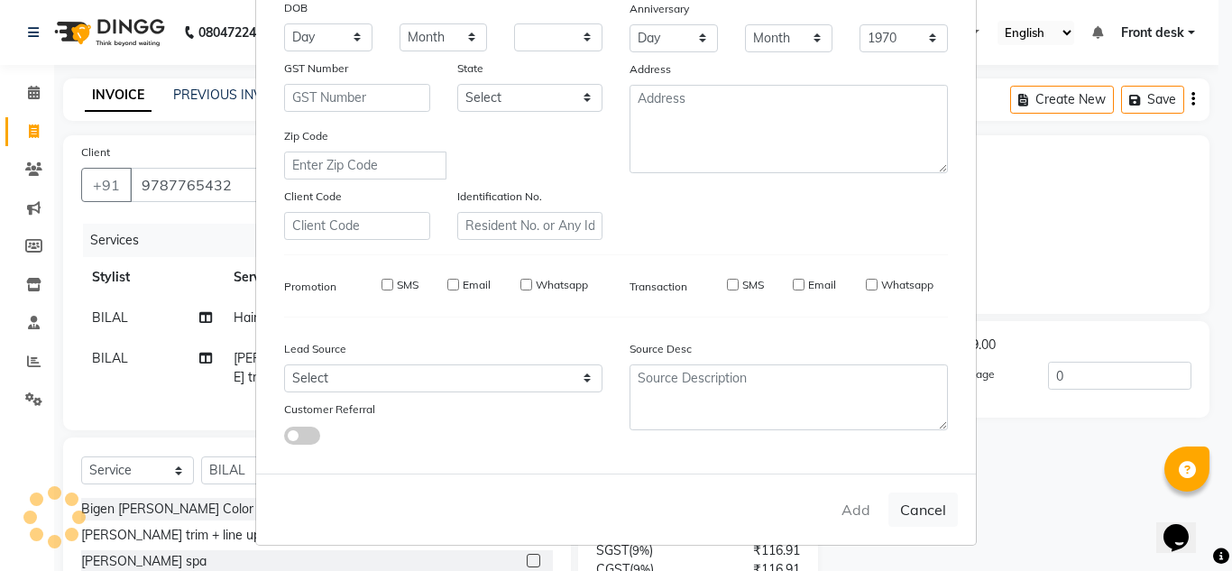
select select
checkbox input "false"
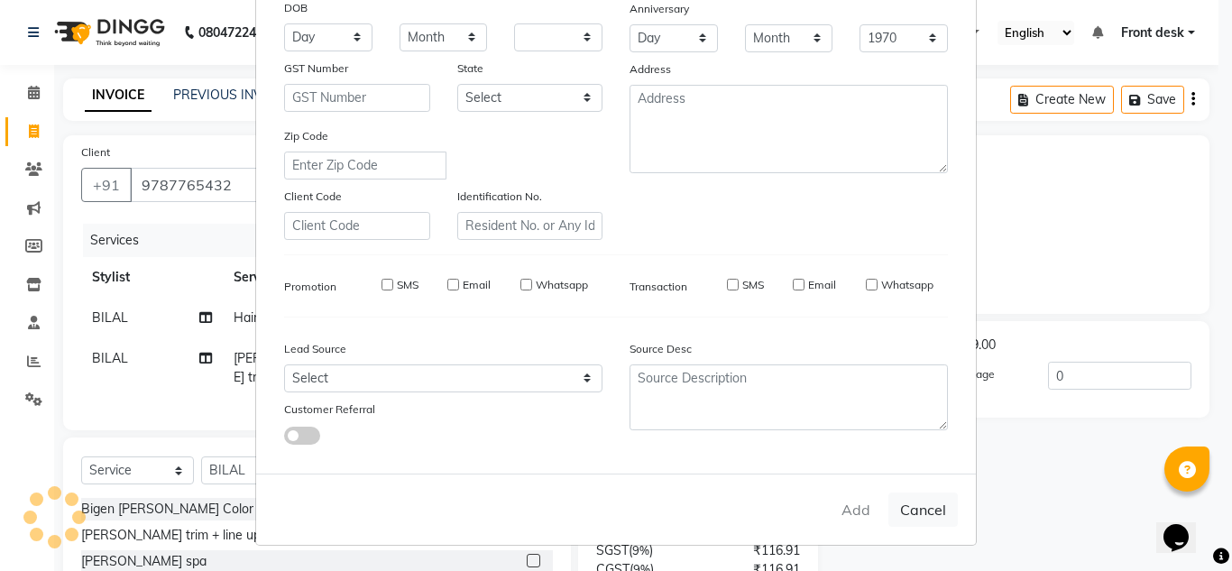
checkbox input "false"
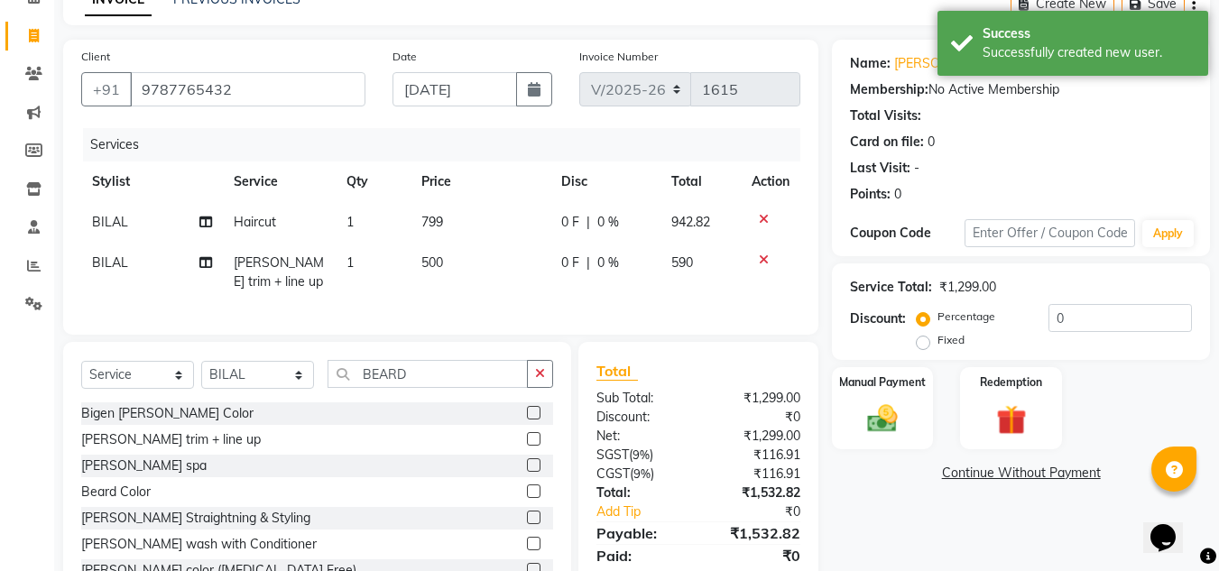
scroll to position [173, 0]
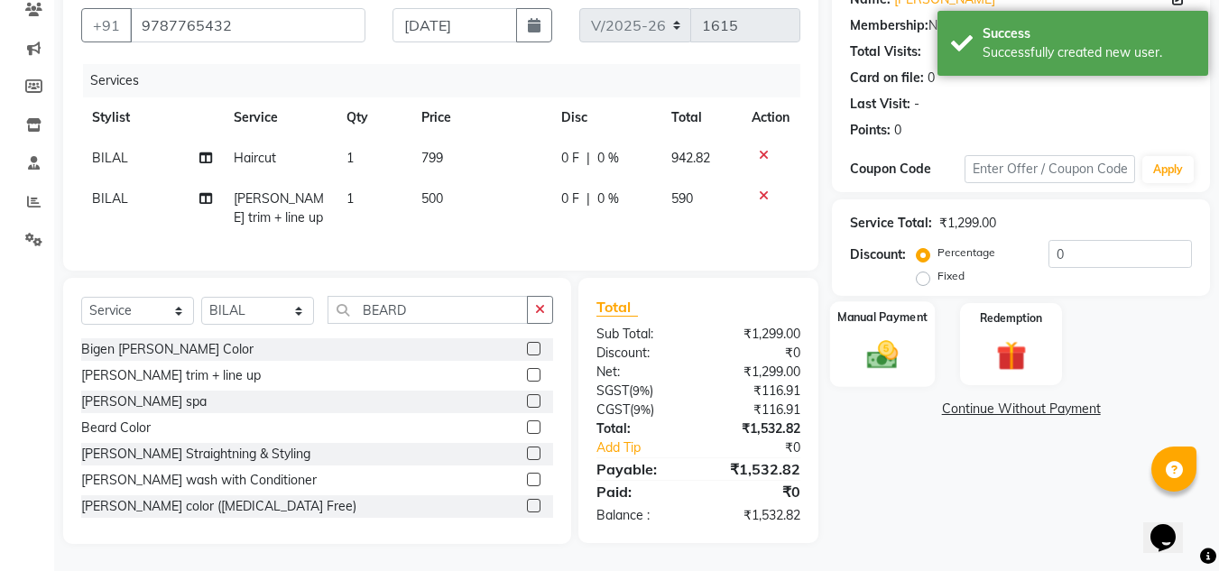
click at [895, 343] on img at bounding box center [882, 354] width 51 height 36
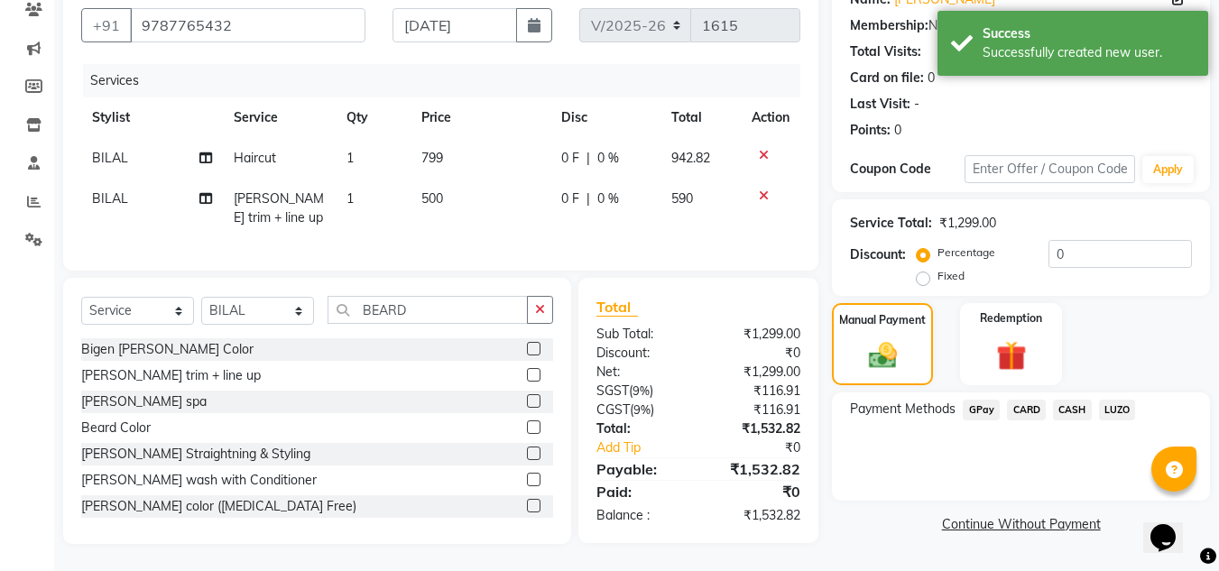
click at [987, 400] on span "GPay" at bounding box center [980, 410] width 37 height 21
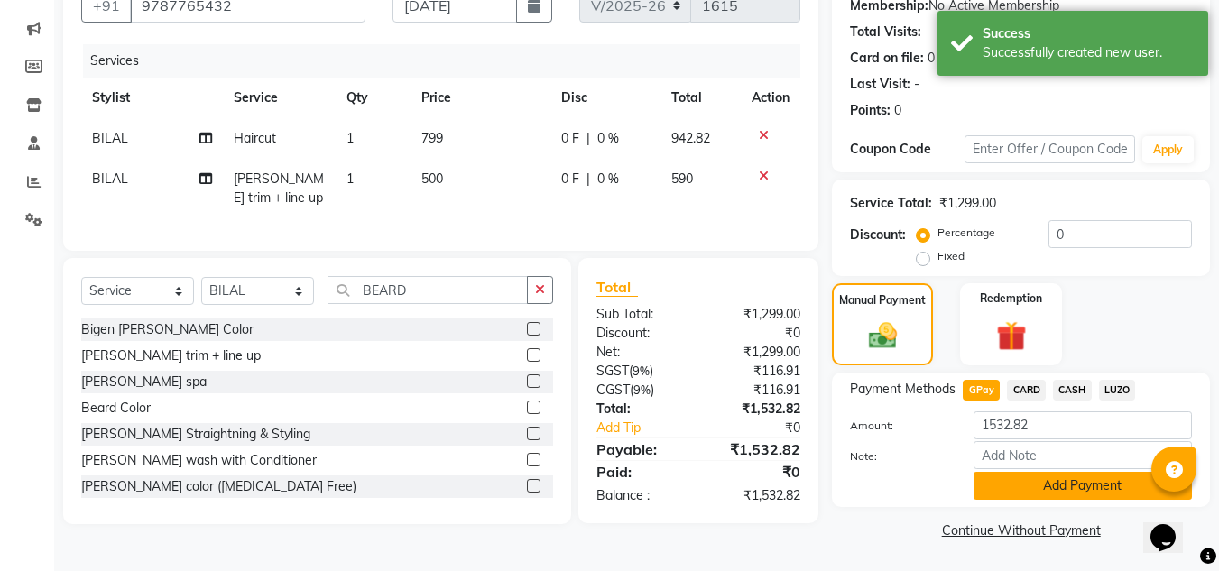
click at [1013, 477] on button "Add Payment" at bounding box center [1082, 486] width 218 height 28
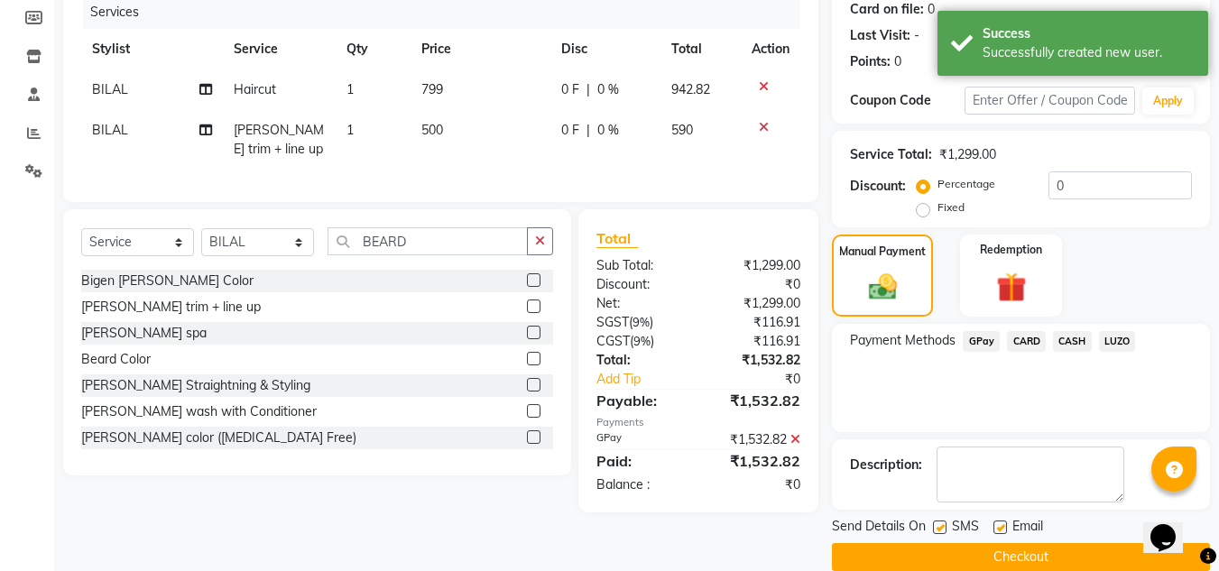
scroll to position [255, 0]
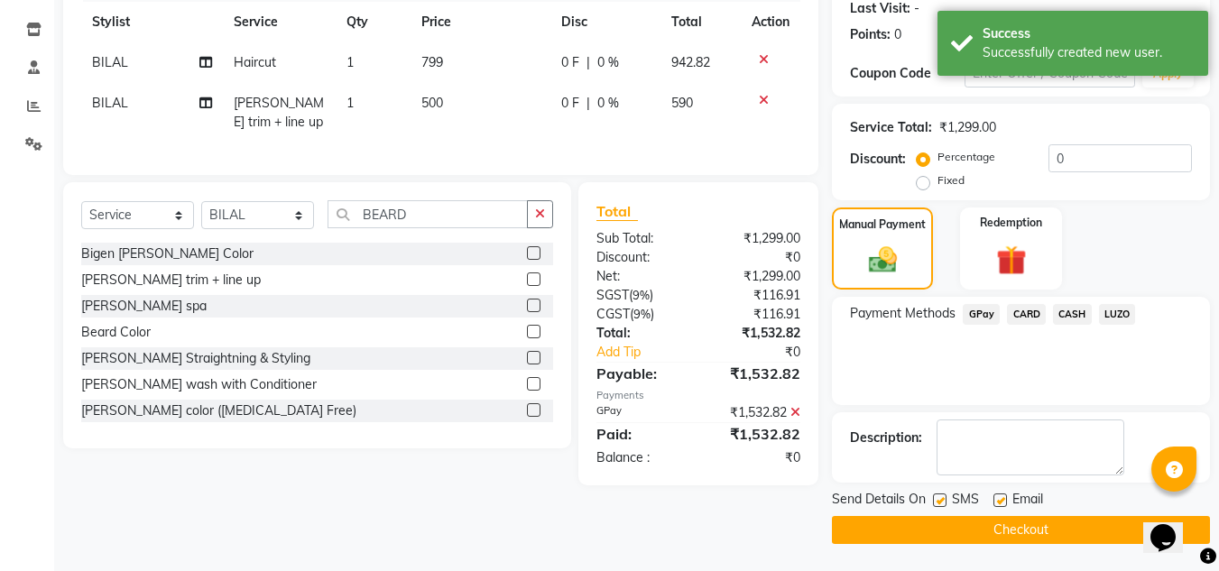
click at [935, 497] on label at bounding box center [940, 500] width 14 height 14
click at [935, 497] on input "checkbox" at bounding box center [939, 501] width 12 height 12
checkbox input "false"
click at [997, 503] on label at bounding box center [1000, 500] width 14 height 14
click at [997, 503] on input "checkbox" at bounding box center [999, 501] width 12 height 12
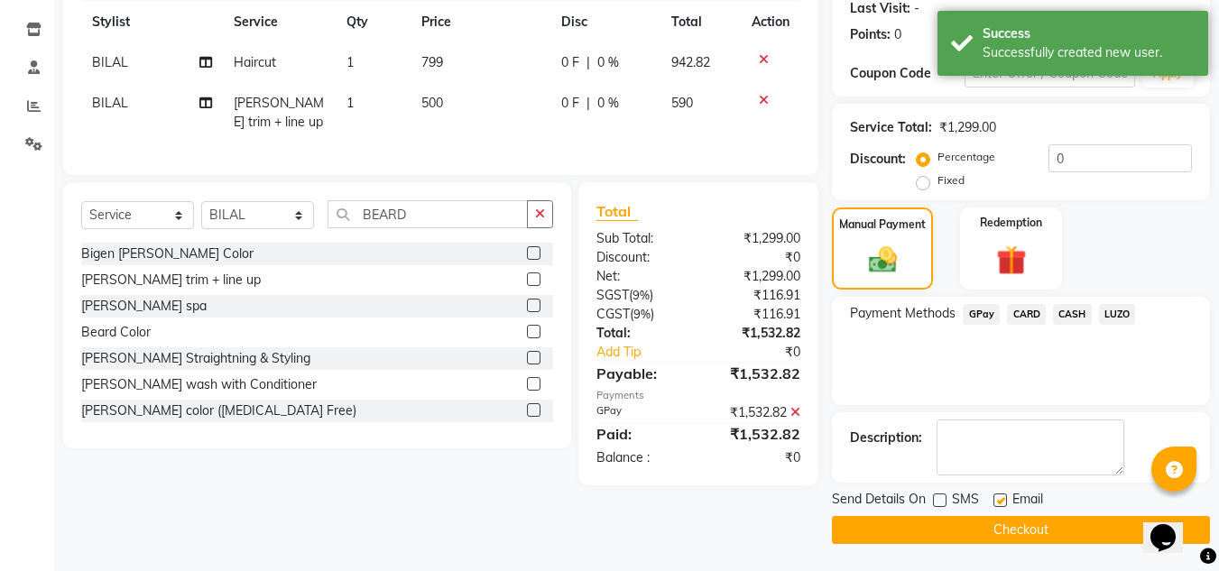
checkbox input "false"
click at [1008, 526] on button "Checkout" at bounding box center [1021, 530] width 378 height 28
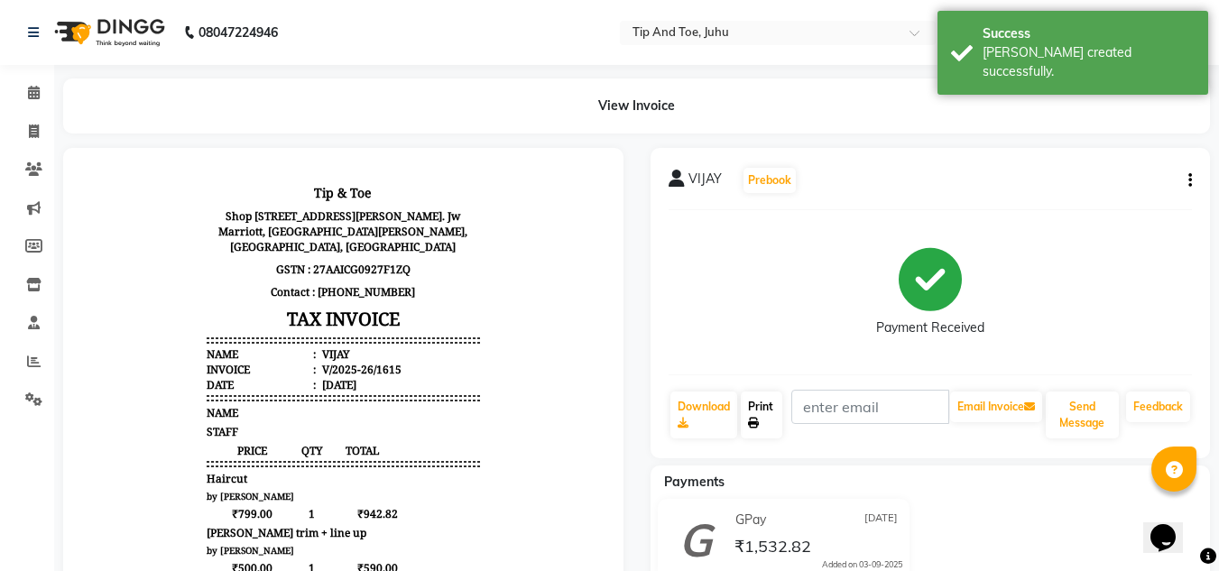
click at [752, 426] on icon at bounding box center [753, 423] width 11 height 11
click at [30, 91] on icon at bounding box center [34, 93] width 12 height 14
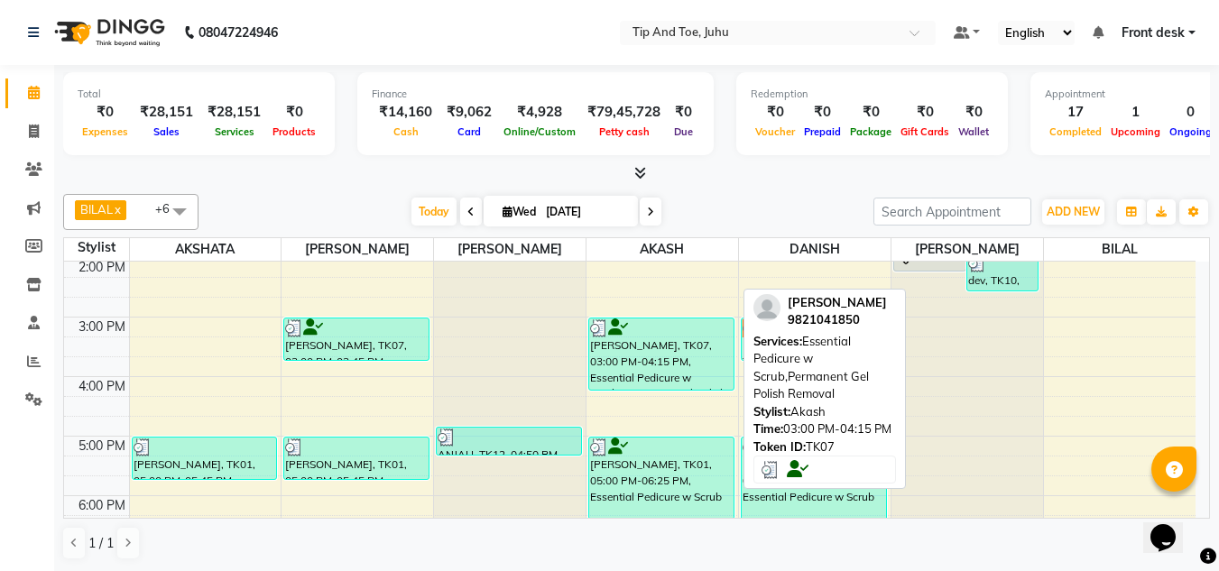
scroll to position [451, 0]
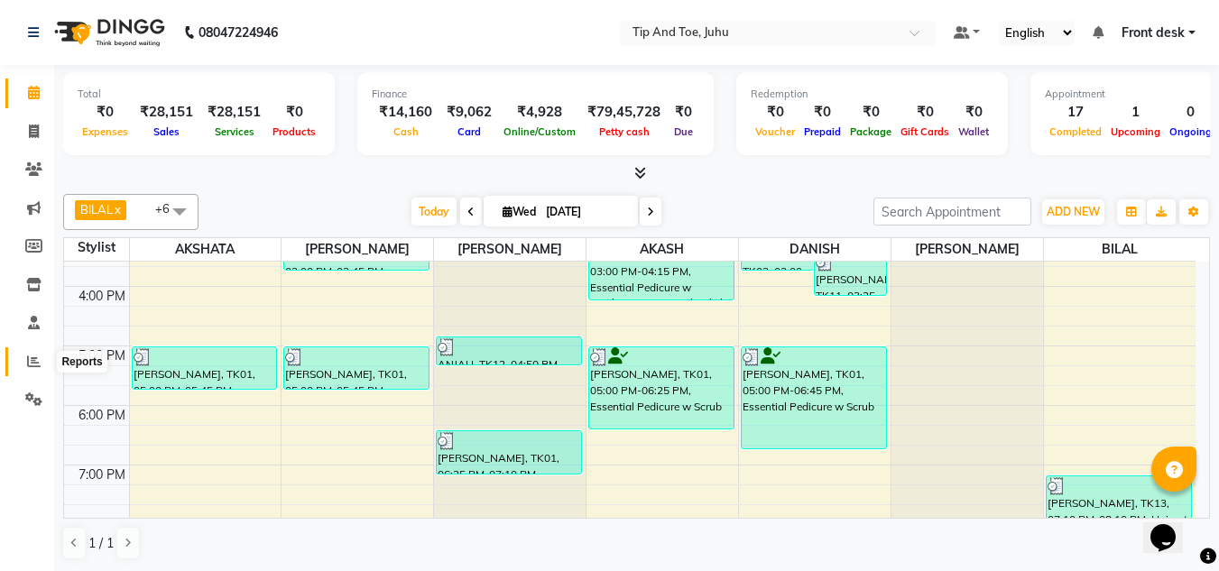
click at [28, 355] on icon at bounding box center [34, 361] width 14 height 14
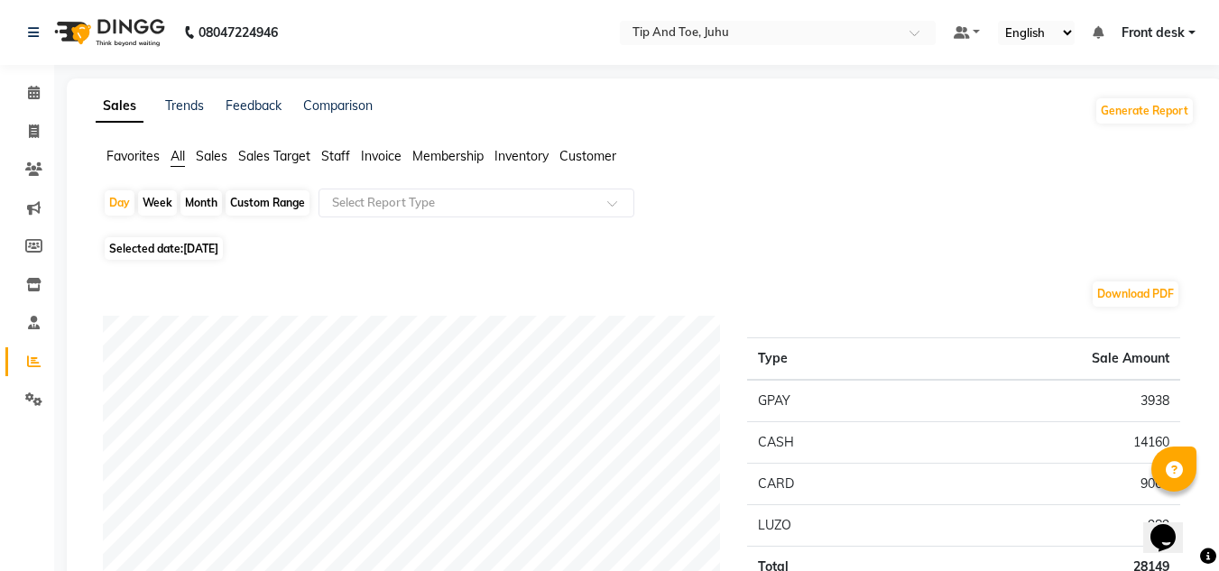
click at [345, 147] on li "Staff" at bounding box center [335, 156] width 29 height 19
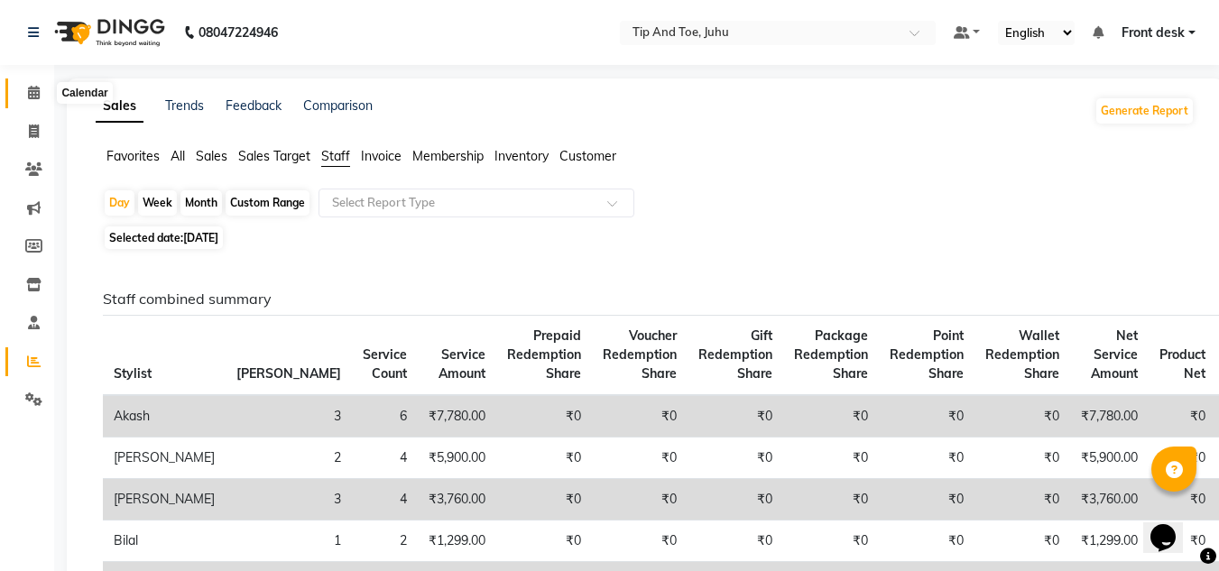
click at [38, 87] on icon at bounding box center [34, 93] width 12 height 14
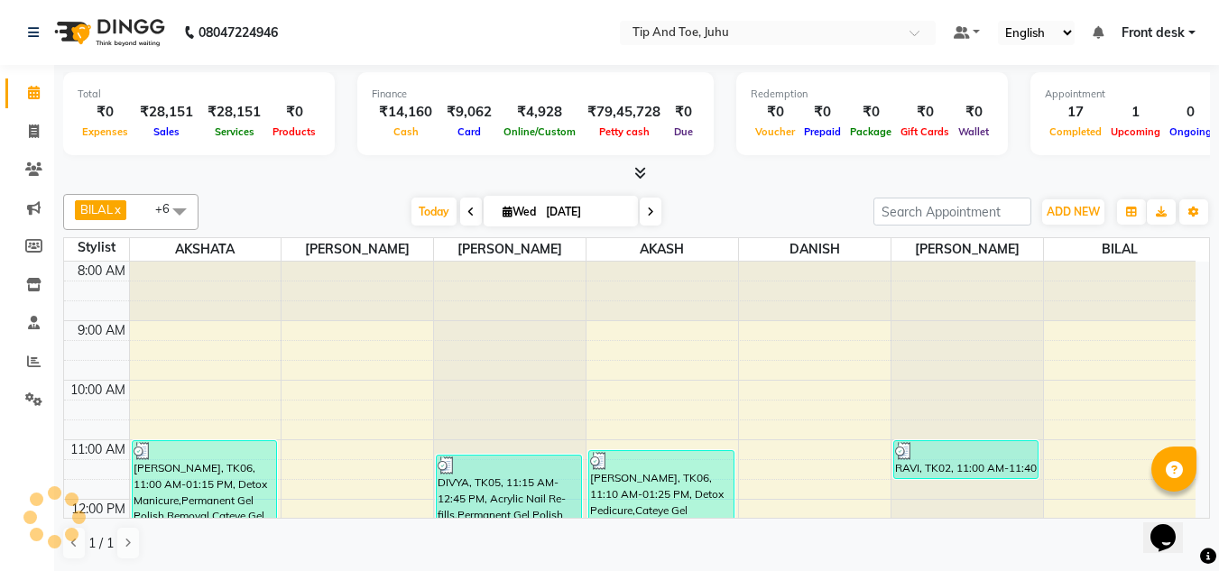
click at [653, 215] on span at bounding box center [651, 212] width 22 height 28
type input "04-09-2025"
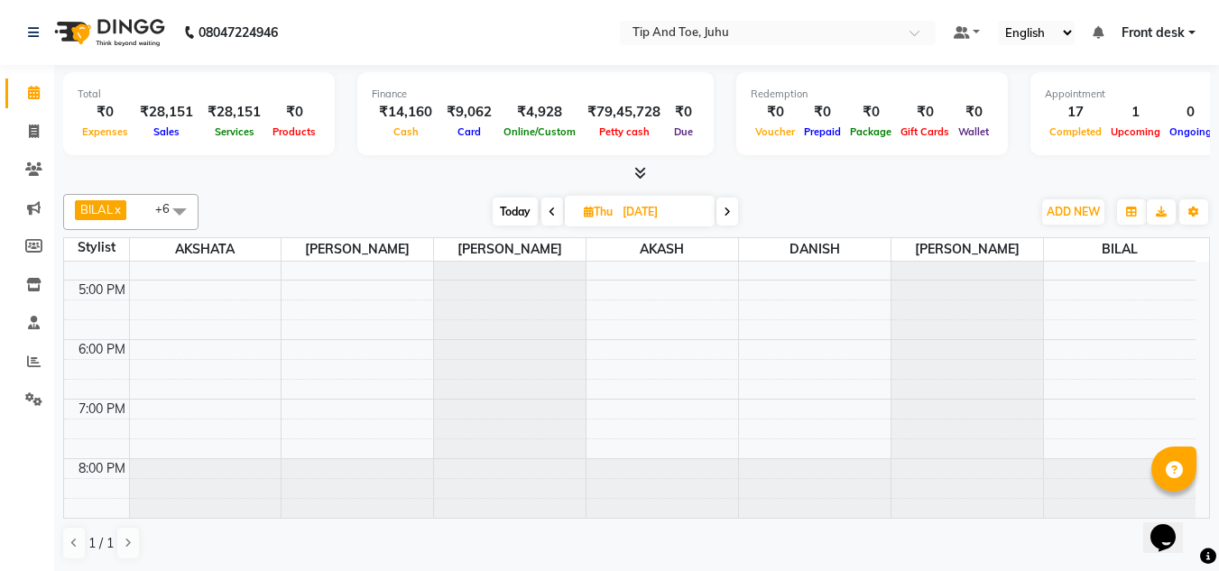
scroll to position [1, 0]
click at [187, 204] on span at bounding box center [179, 210] width 36 height 34
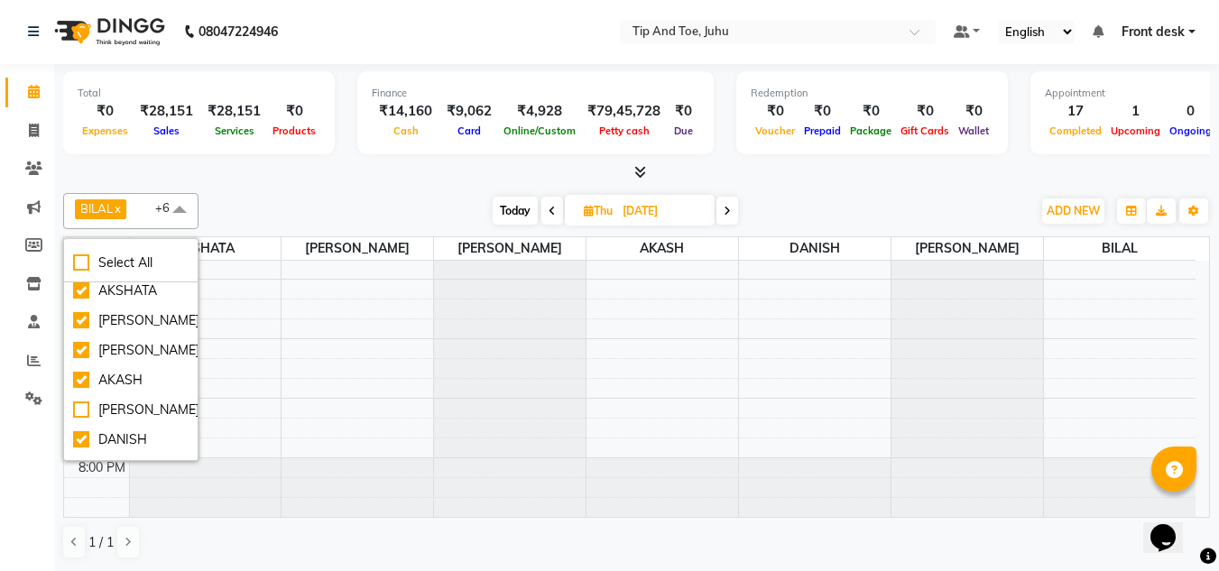
scroll to position [72, 0]
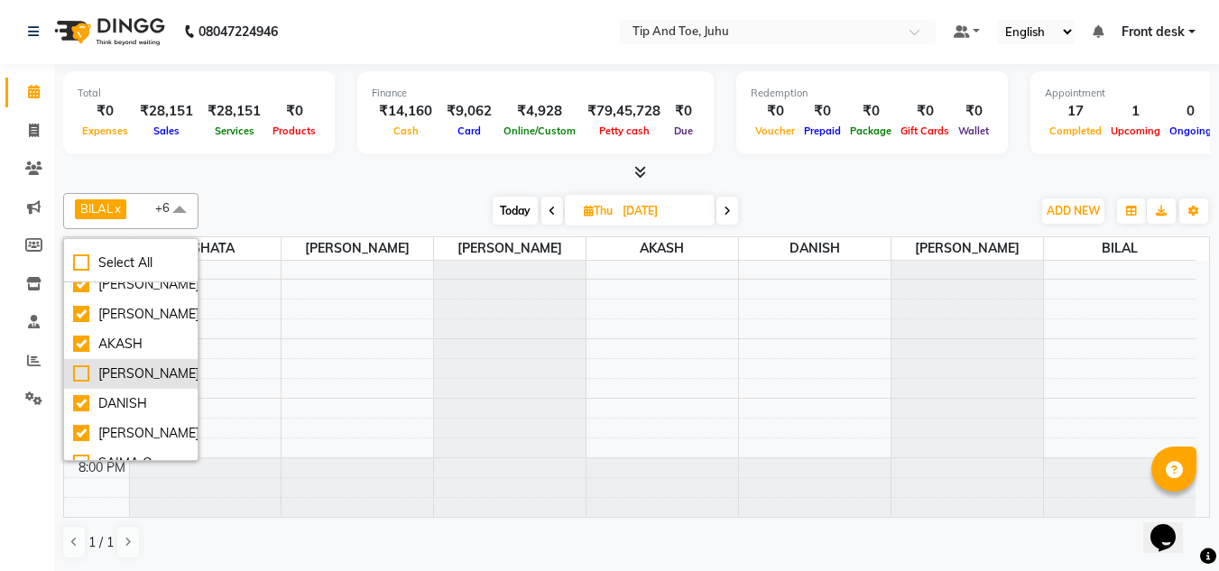
click at [78, 370] on div "[PERSON_NAME]" at bounding box center [130, 373] width 115 height 19
checkbox input "true"
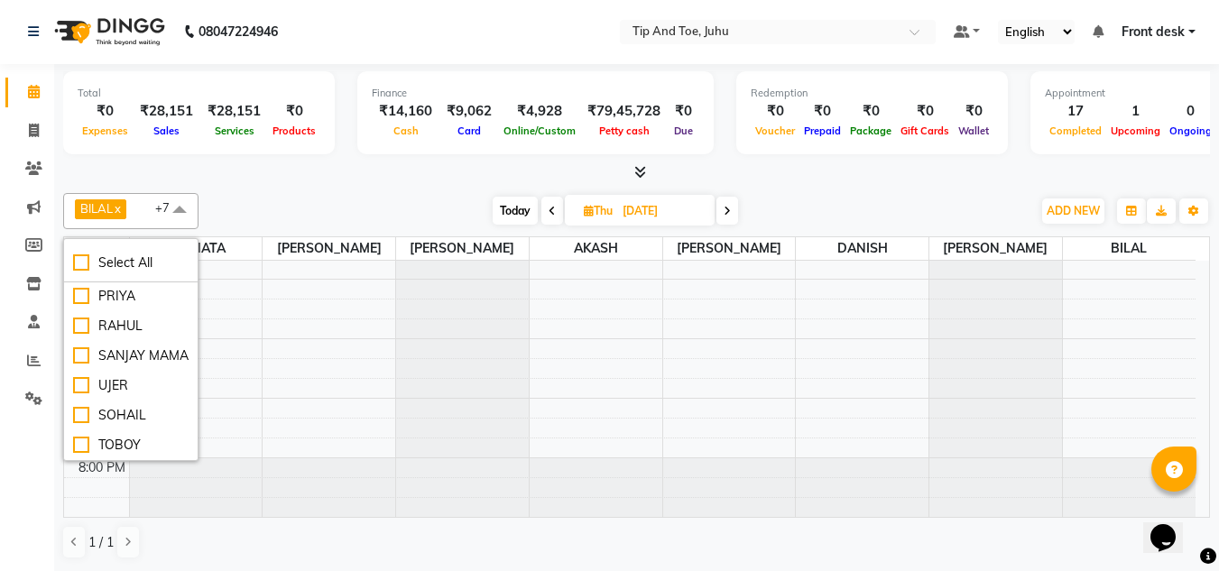
scroll to position [526, 0]
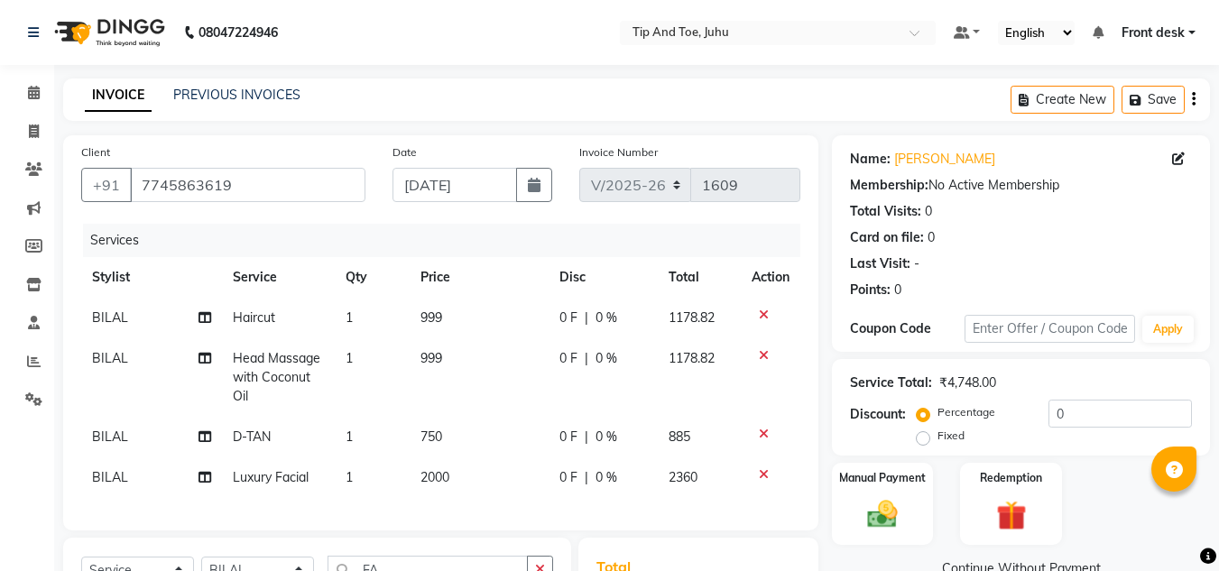
select select "5516"
select select "service"
select select "50579"
